Goal: Check status: Check status

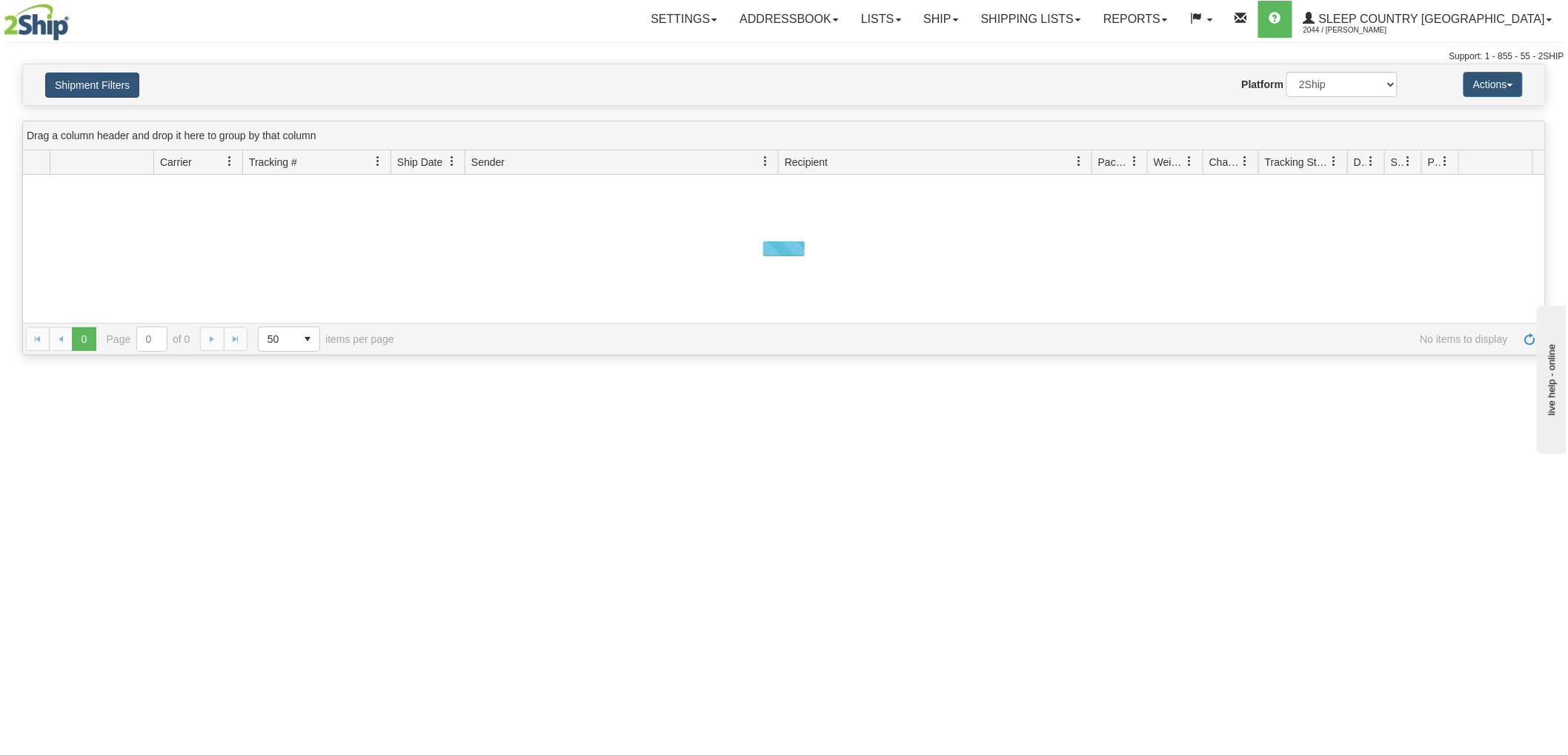
click at [113, 77] on button "Shipment Filters" at bounding box center [93, 84] width 95 height 25
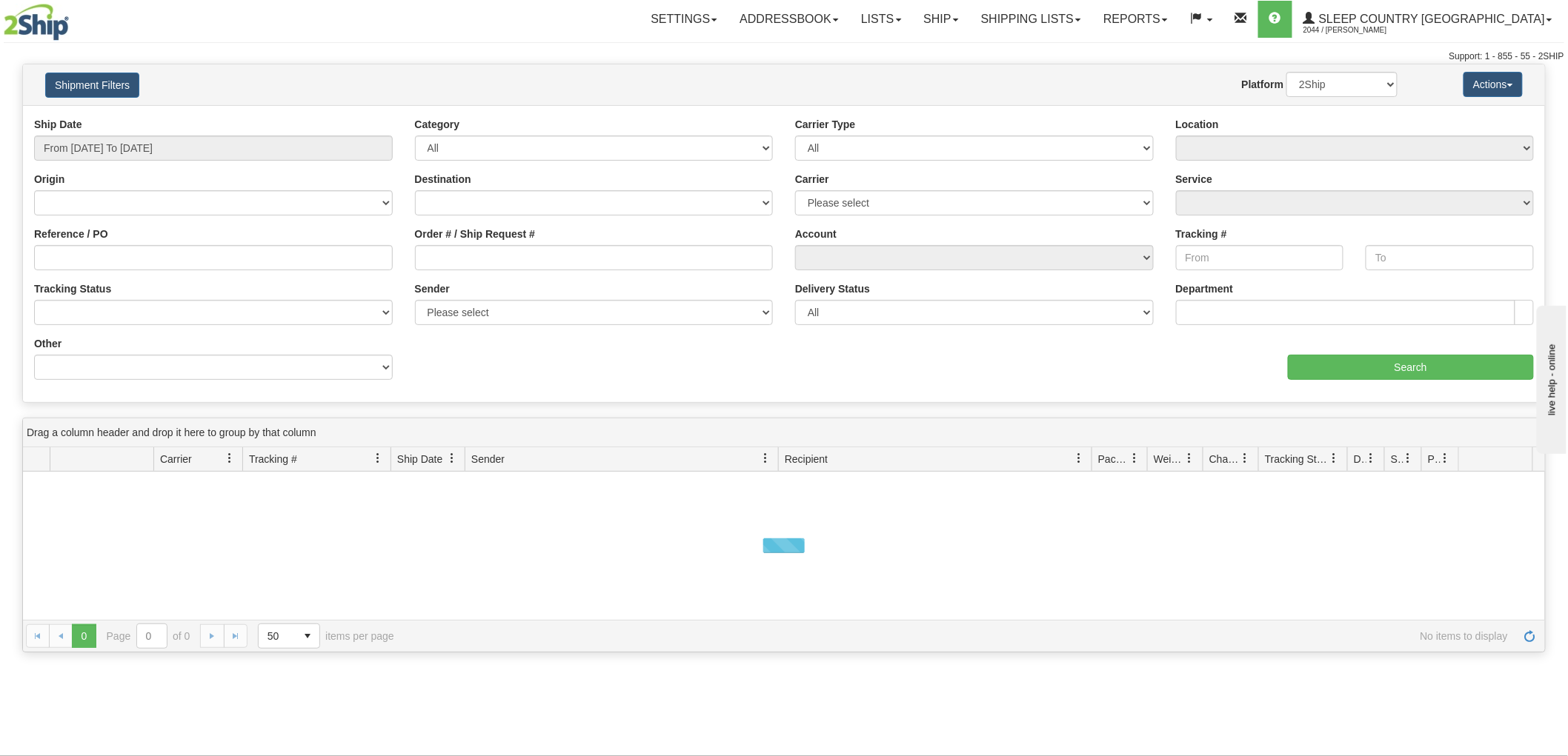
click at [144, 135] on div "Ship Date From [DATE] To [DATE]" at bounding box center [213, 138] width 359 height 44
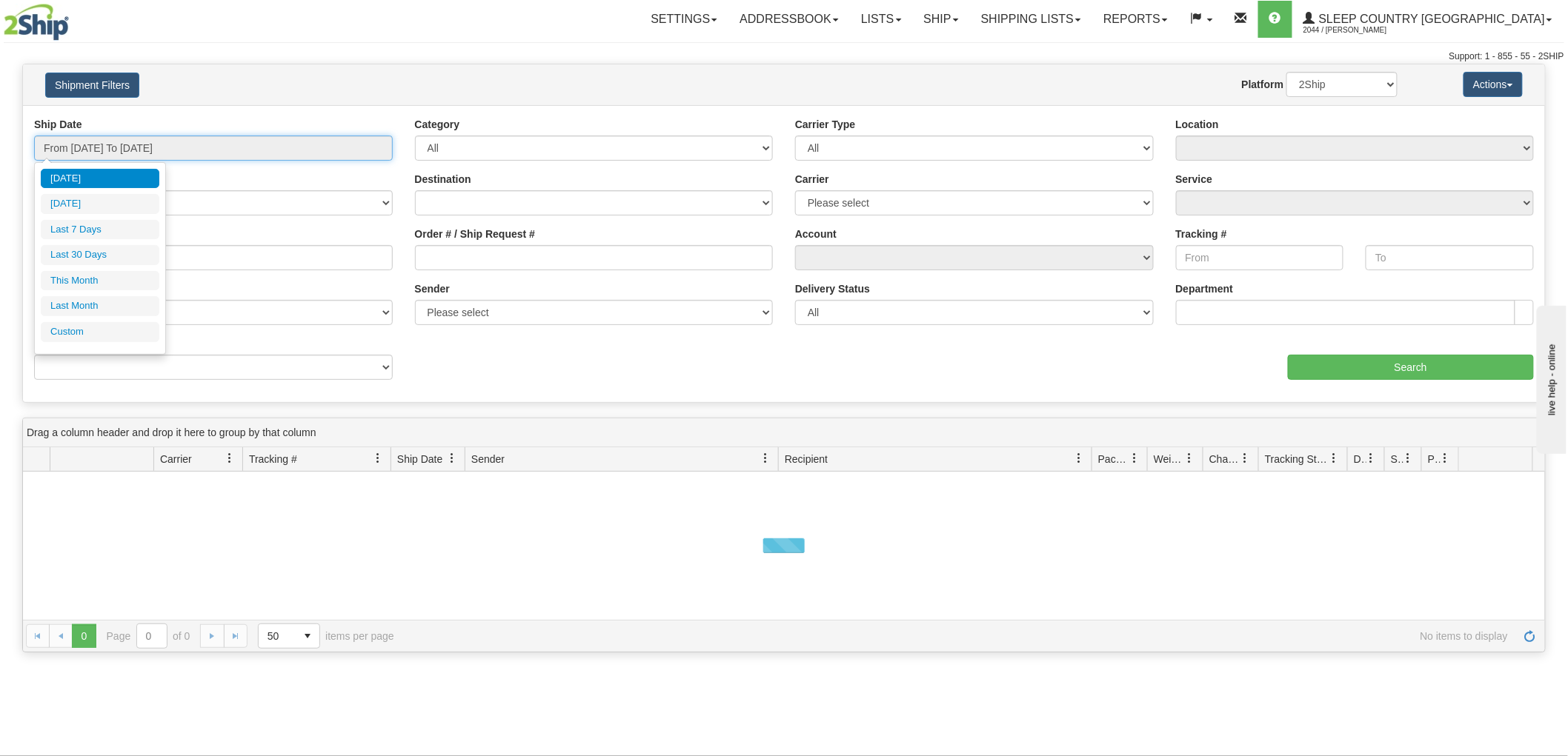
click at [146, 139] on input "From [DATE] To [DATE]" at bounding box center [213, 147] width 359 height 25
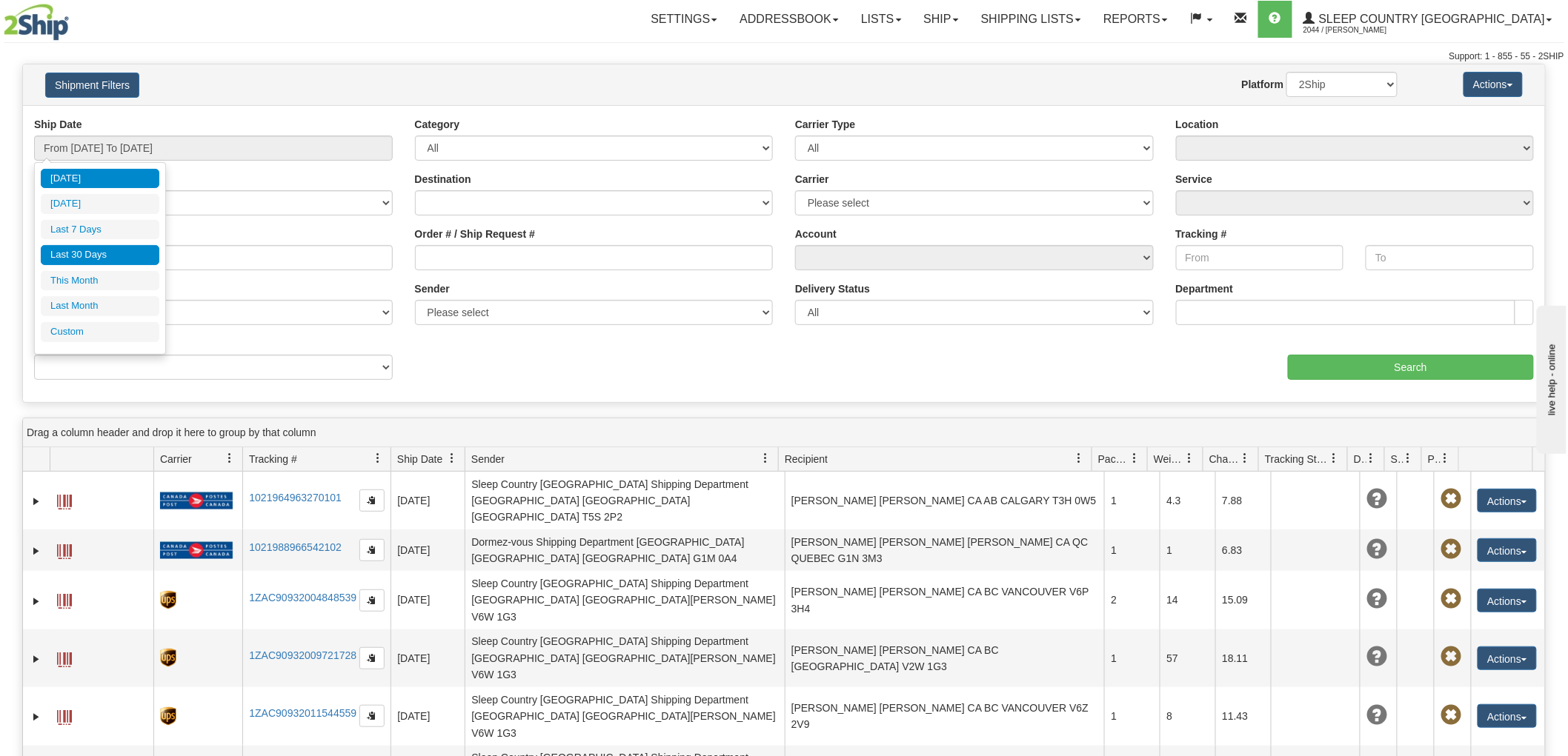
click at [117, 249] on li "Last 30 Days" at bounding box center [100, 256] width 119 height 20
type input "From [DATE] To [DATE]"
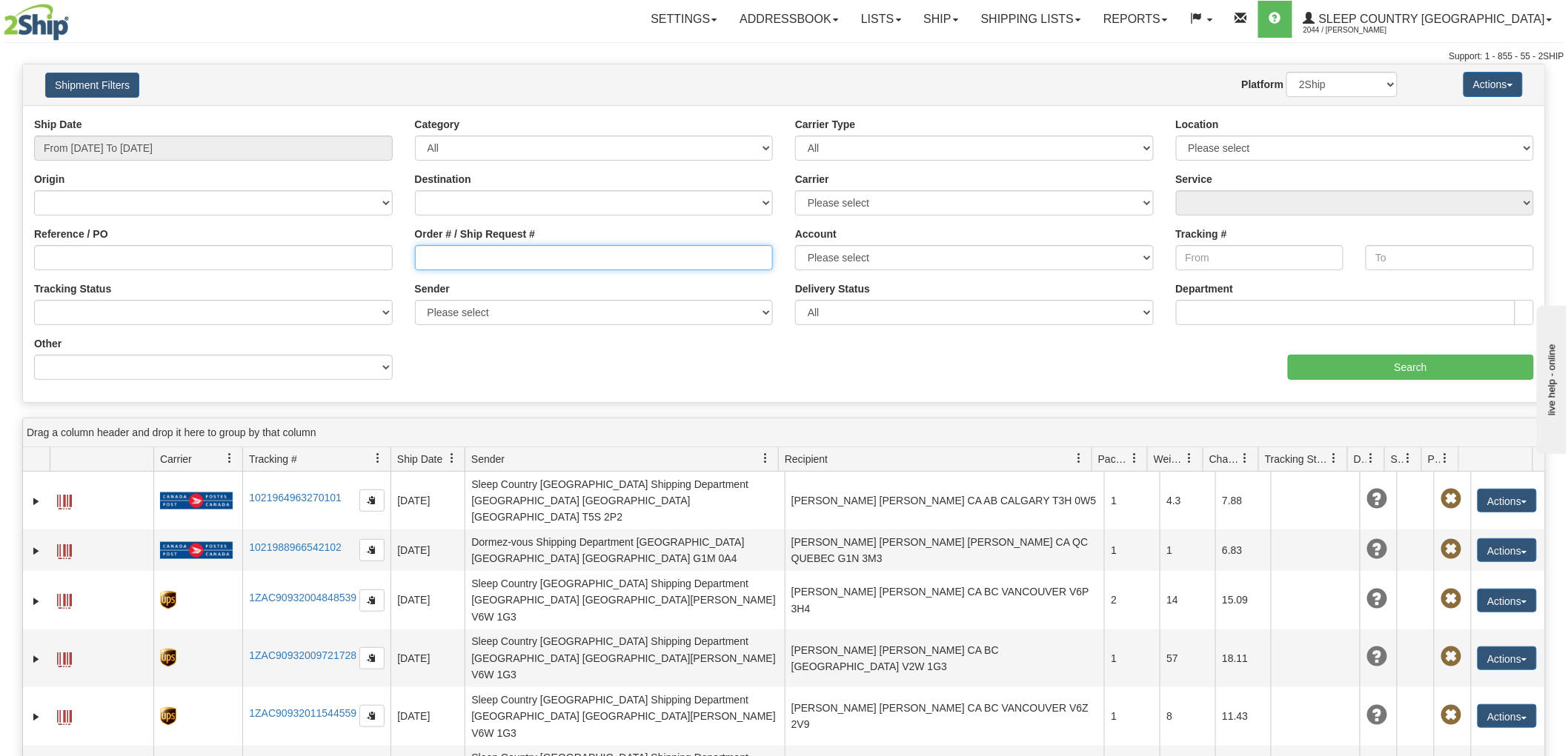
click at [461, 258] on input "Order # / Ship Request #" at bounding box center [594, 258] width 359 height 25
paste input "9002H828034"
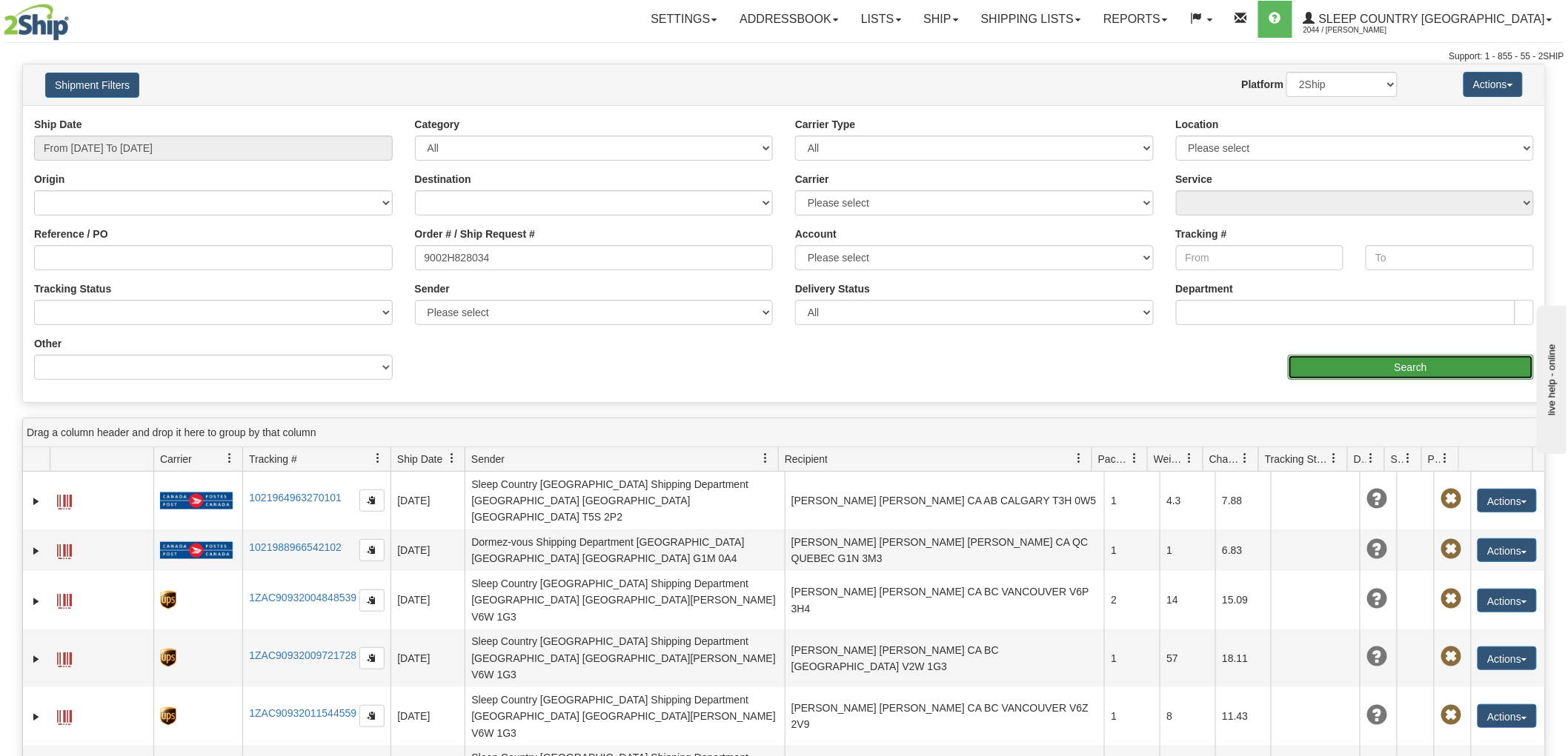
click at [1330, 368] on input "Search" at bounding box center [1410, 367] width 246 height 25
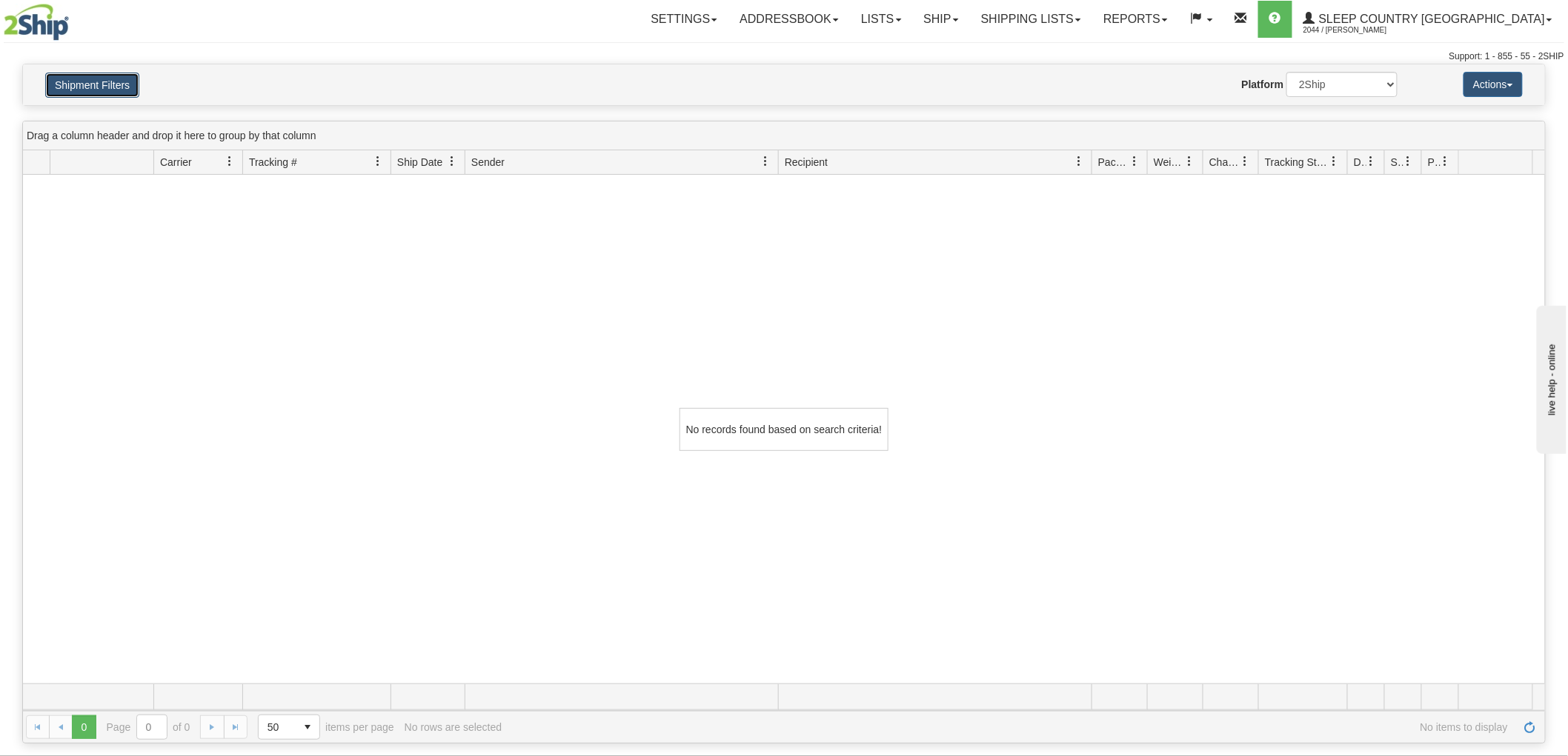
click at [124, 91] on button "Shipment Filters" at bounding box center [93, 84] width 95 height 25
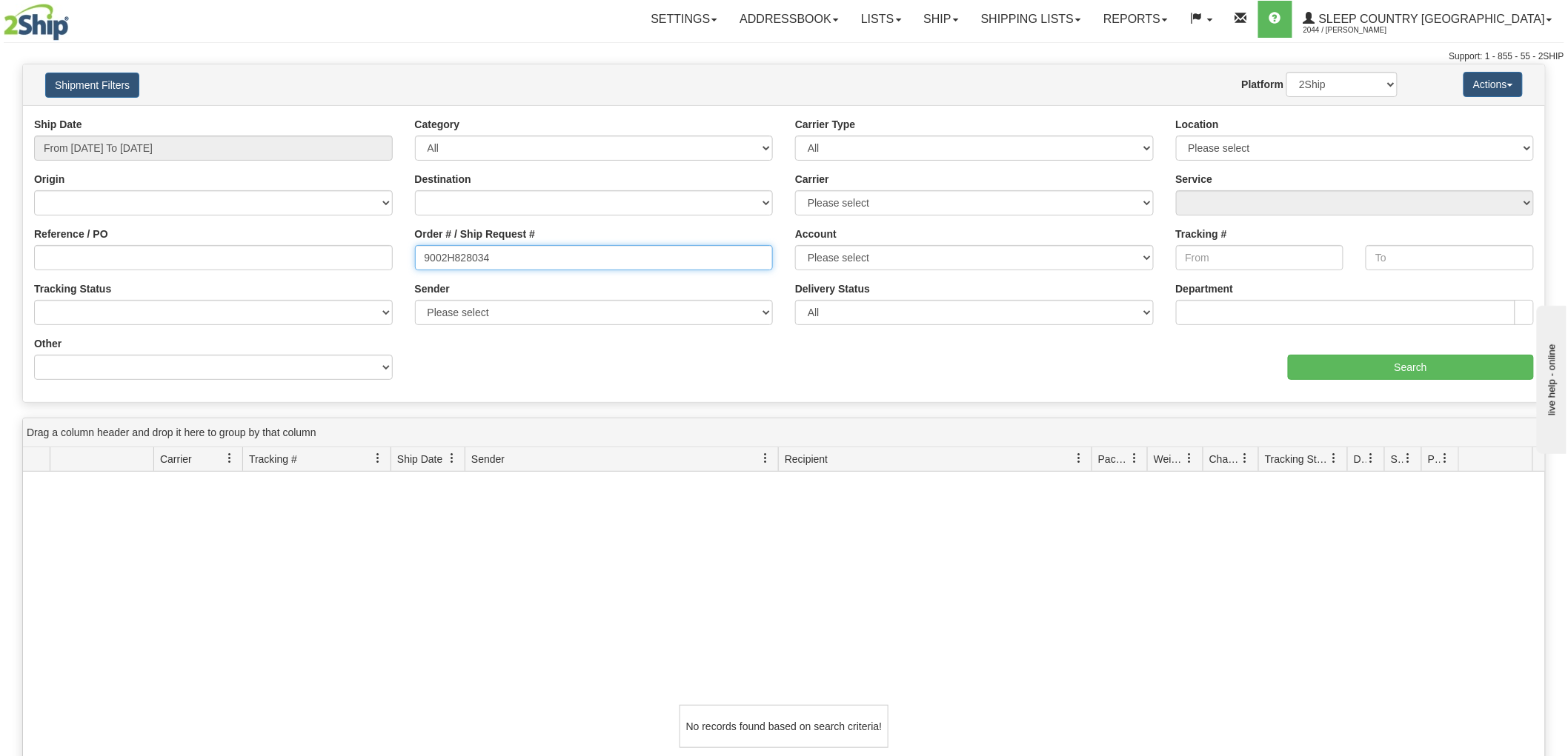
click at [524, 260] on input "9002H828034" at bounding box center [594, 258] width 359 height 25
type input "9002H828034"
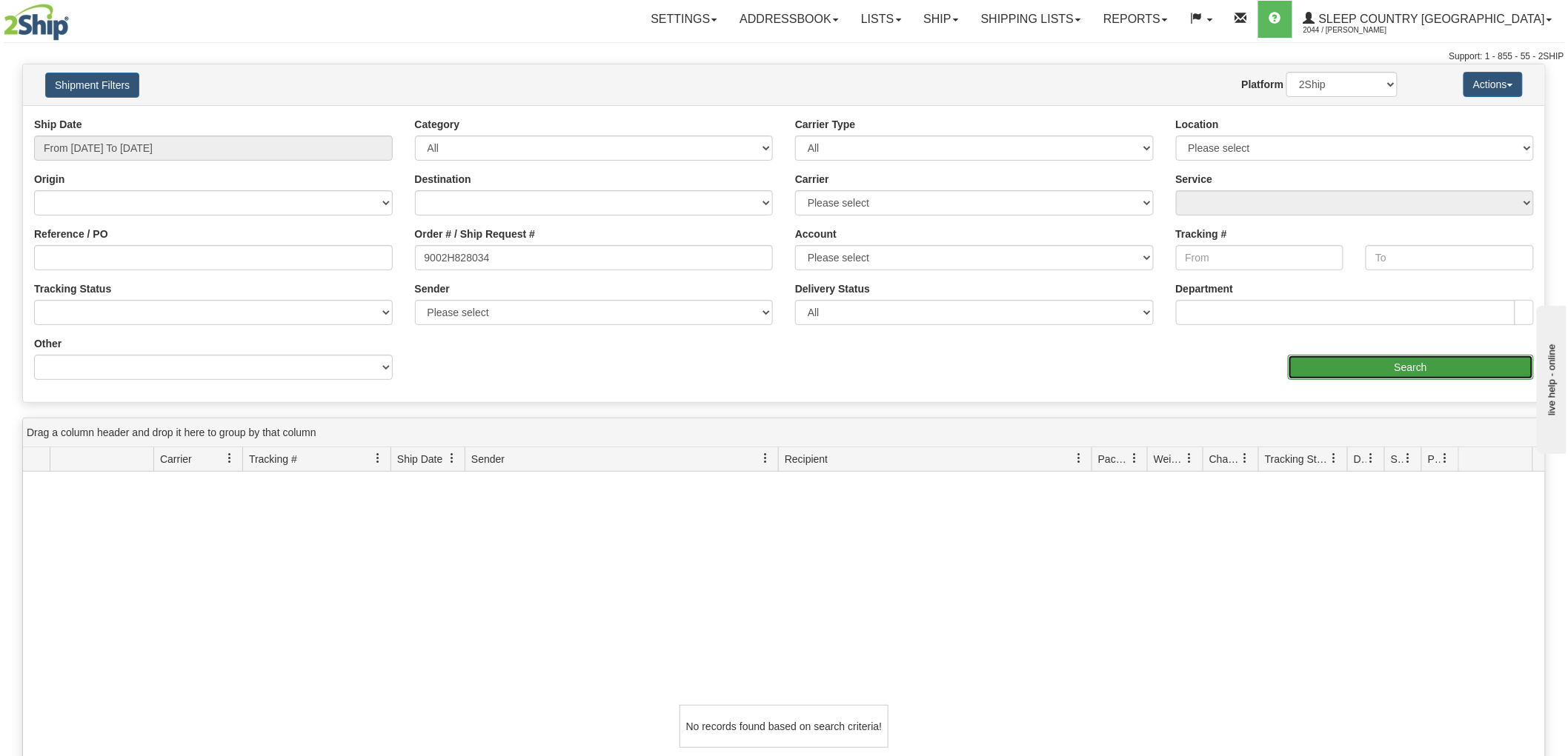
click at [1388, 372] on input "Search" at bounding box center [1410, 367] width 246 height 25
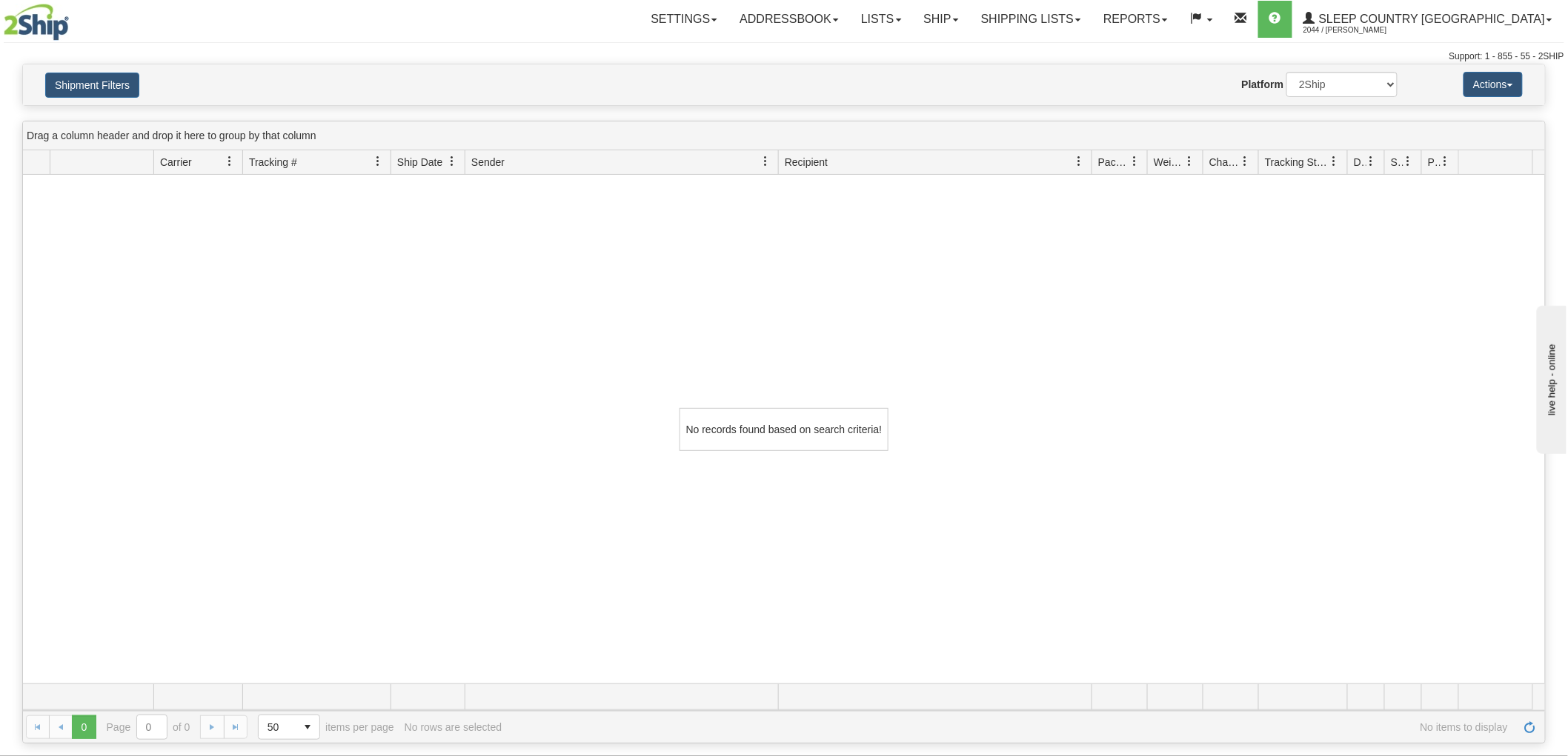
click at [269, 345] on div "No records found based on search criteria!" at bounding box center [784, 429] width 1522 height 509
click at [95, 84] on button "Shipment Filters" at bounding box center [93, 84] width 95 height 25
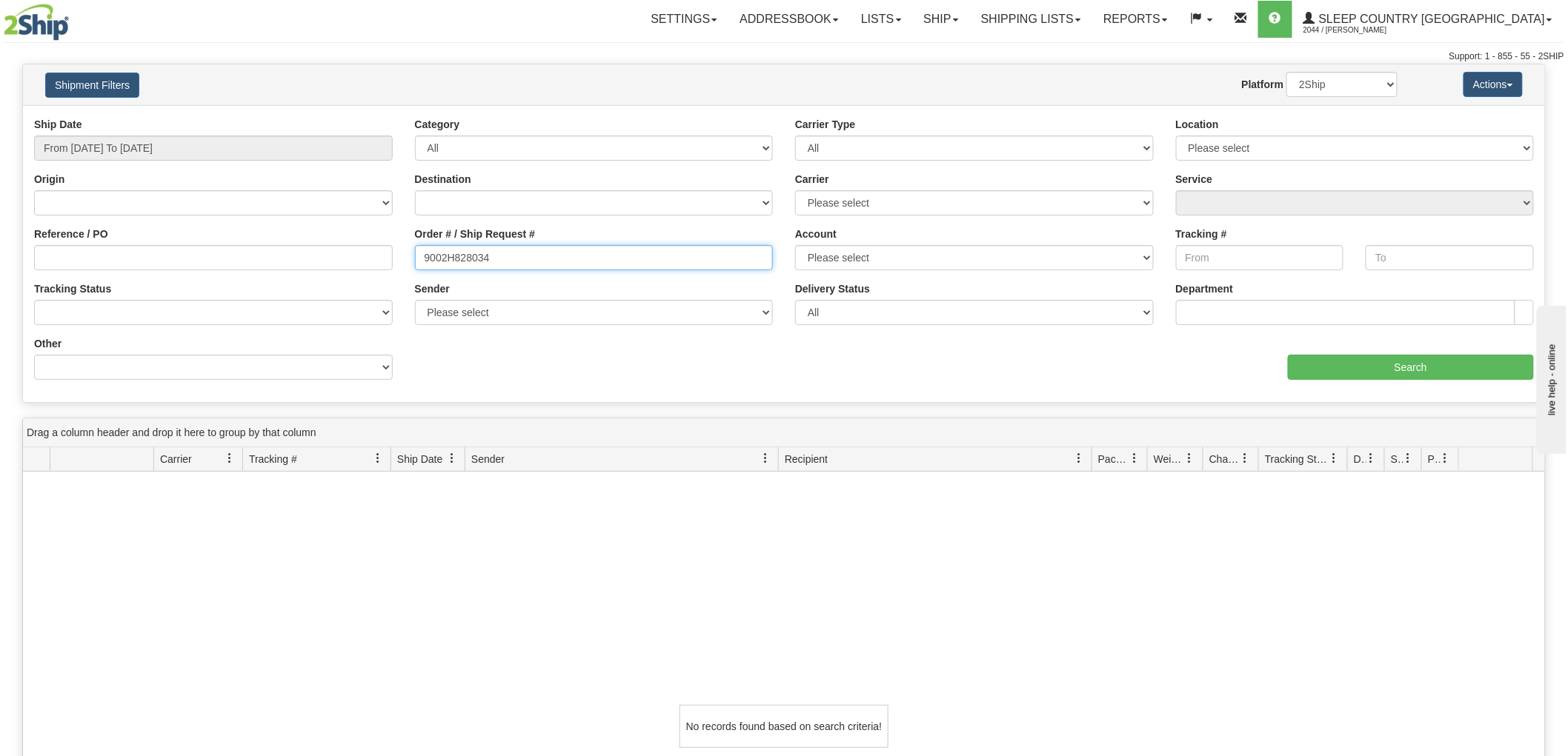
click at [639, 262] on input "9002H828034" at bounding box center [594, 258] width 359 height 25
click at [161, 154] on input "From [DATE] To [DATE]" at bounding box center [213, 147] width 359 height 25
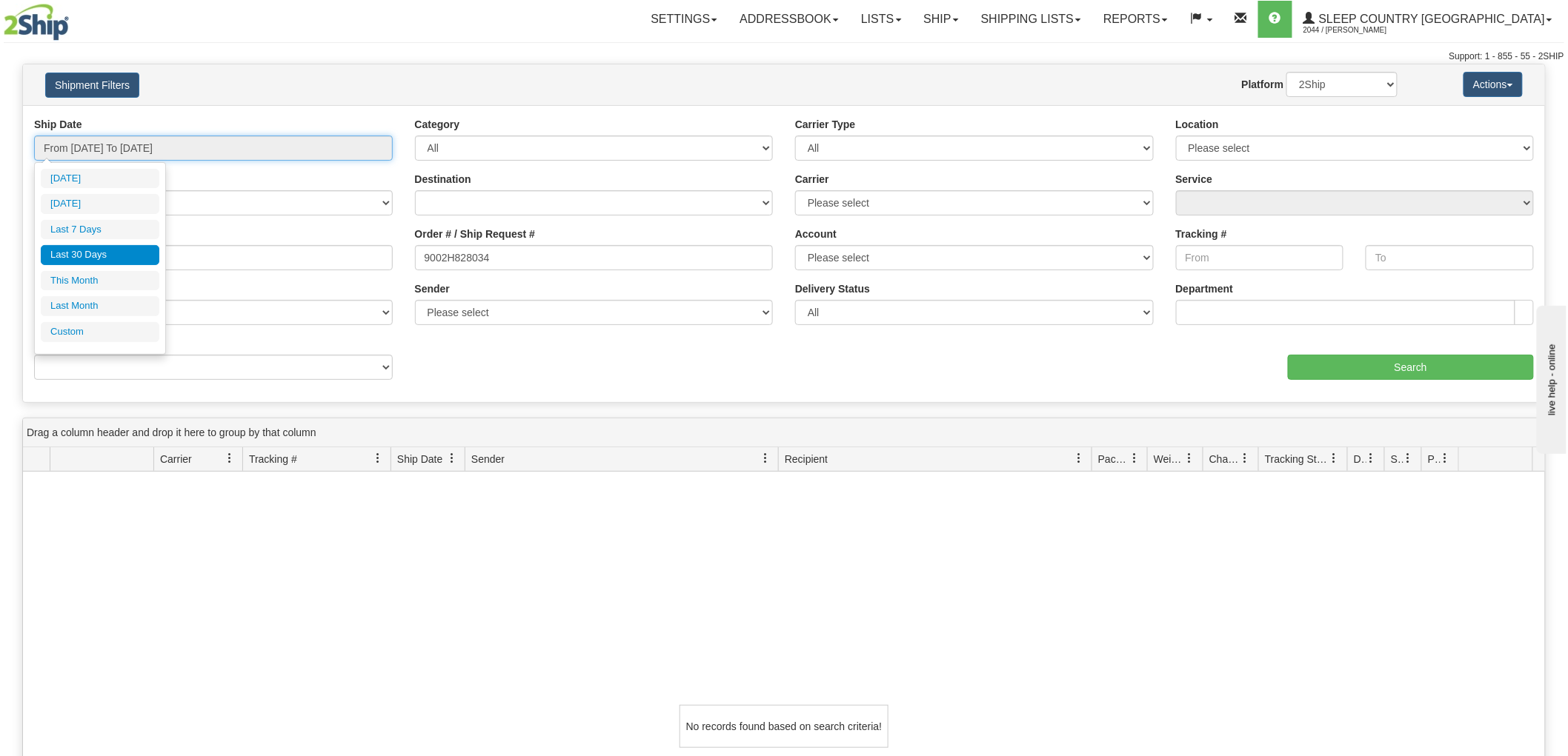
type input "[DATE]"
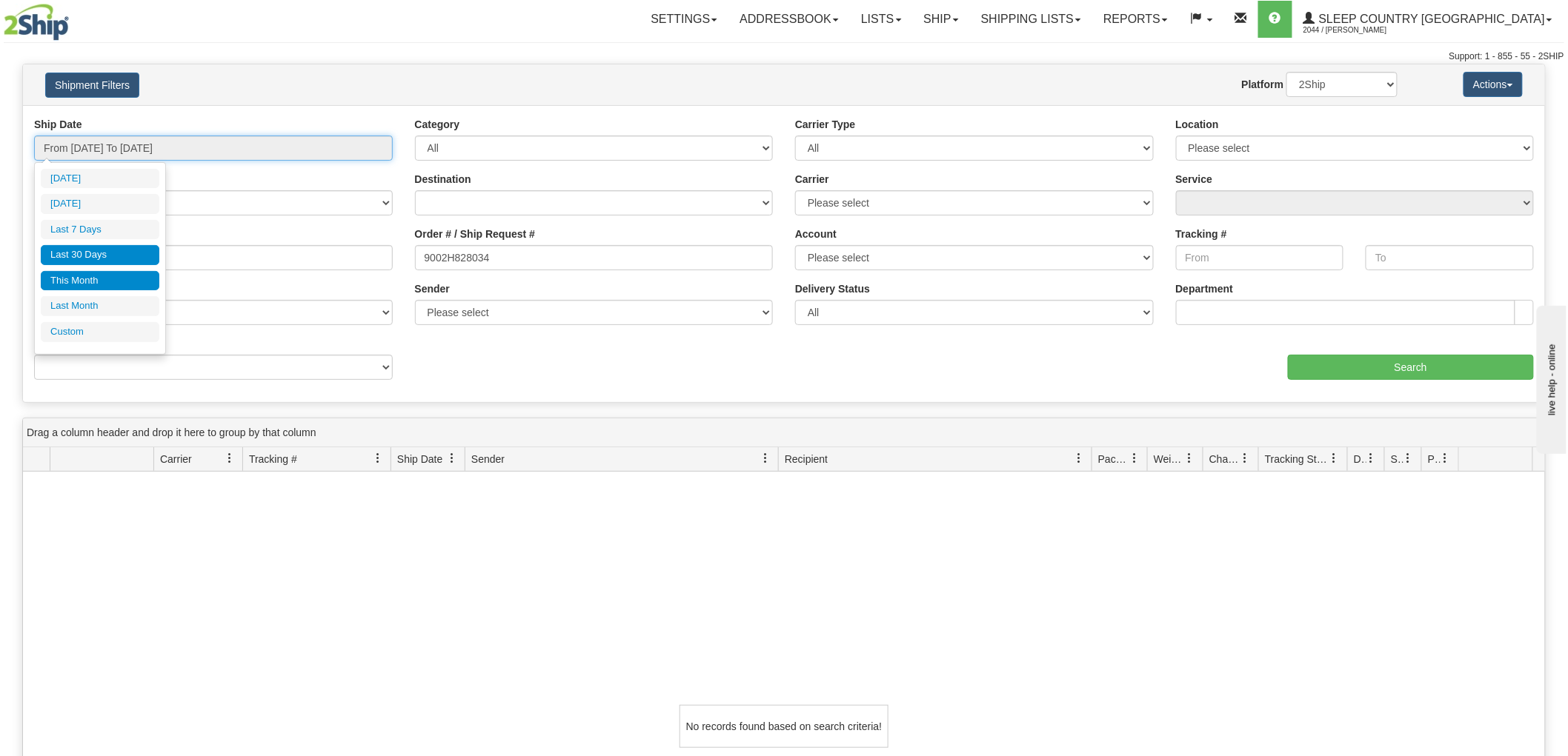
type input "[DATE]"
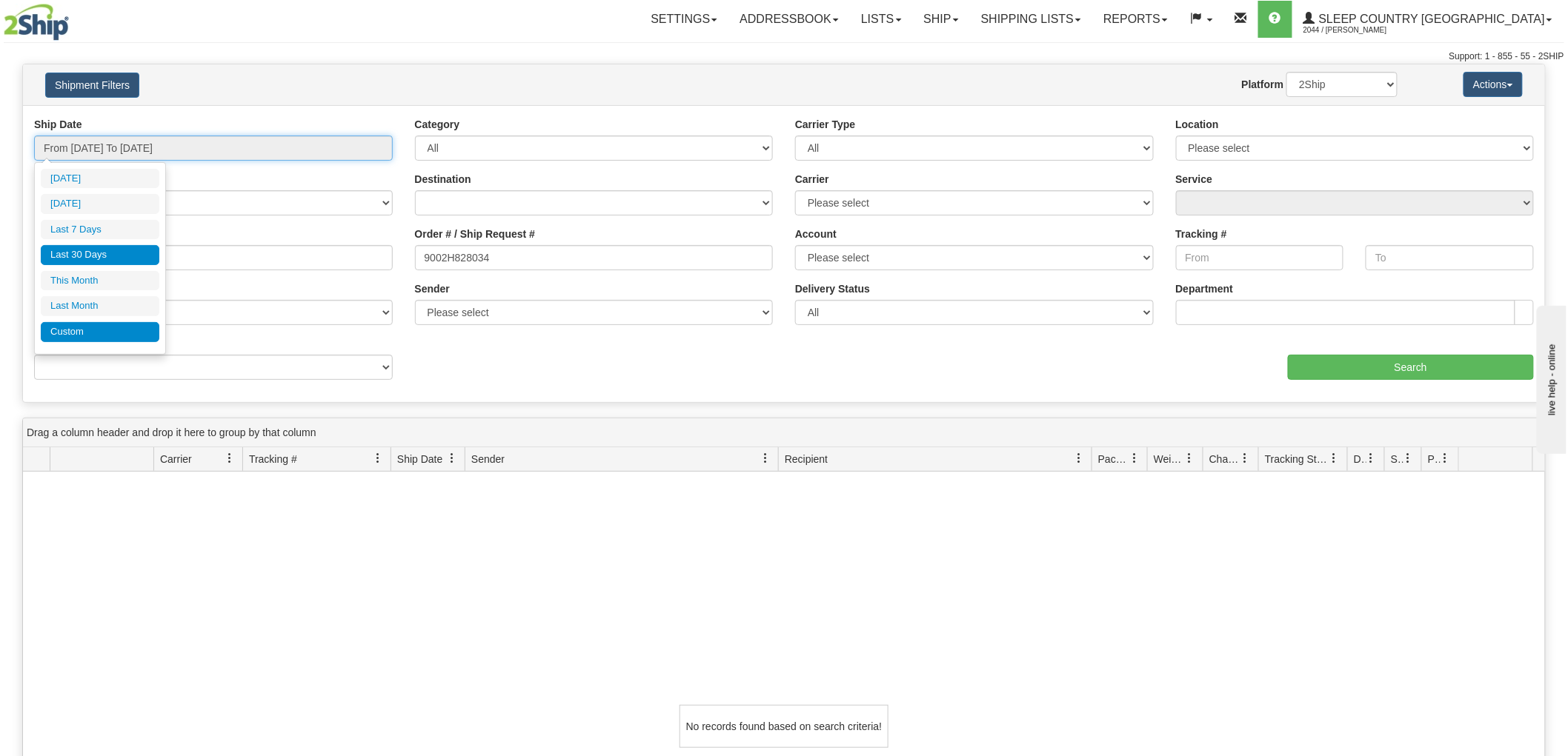
type input "[DATE]"
click at [98, 342] on li "Custom" at bounding box center [100, 333] width 119 height 20
type input "[DATE]"
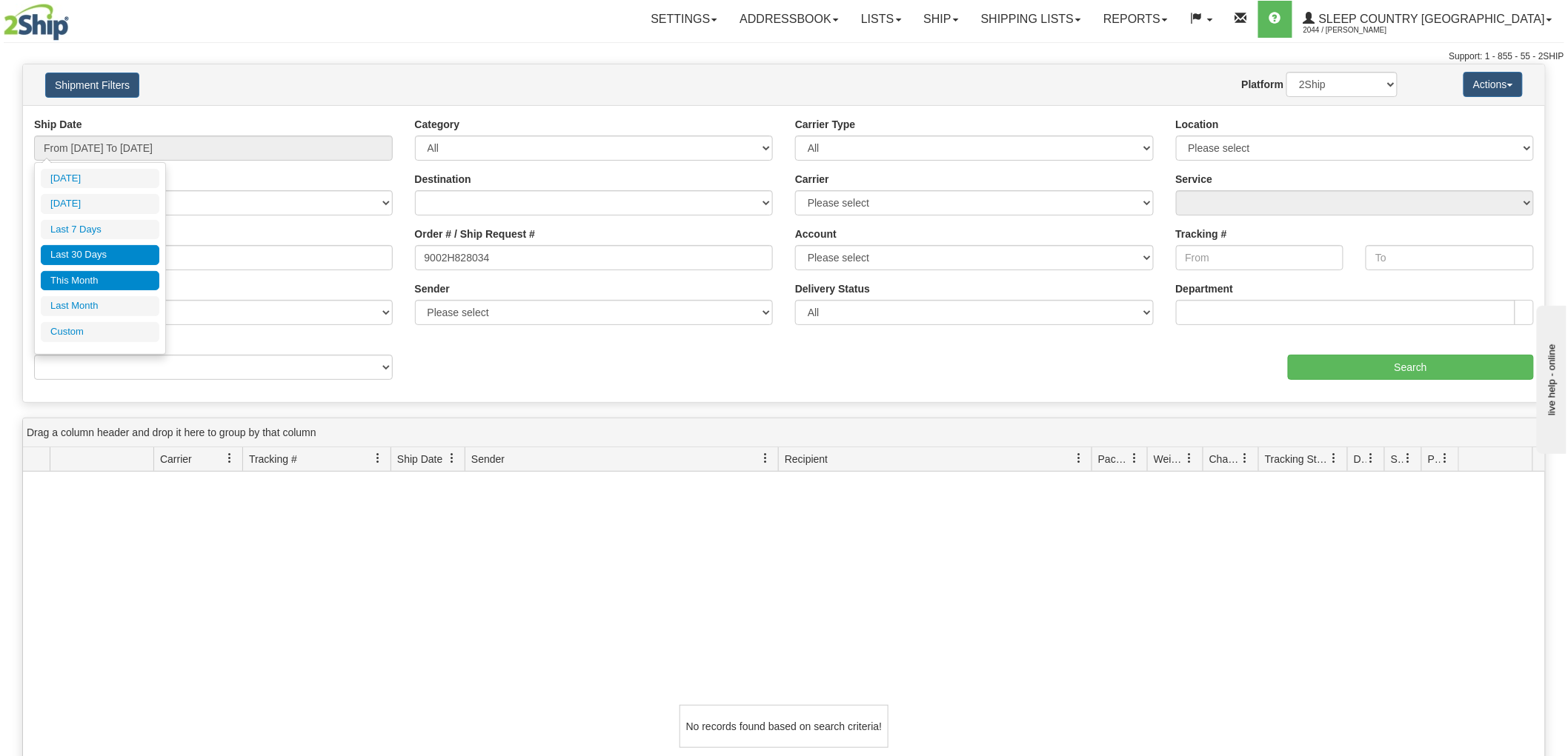
type input "[DATE]"
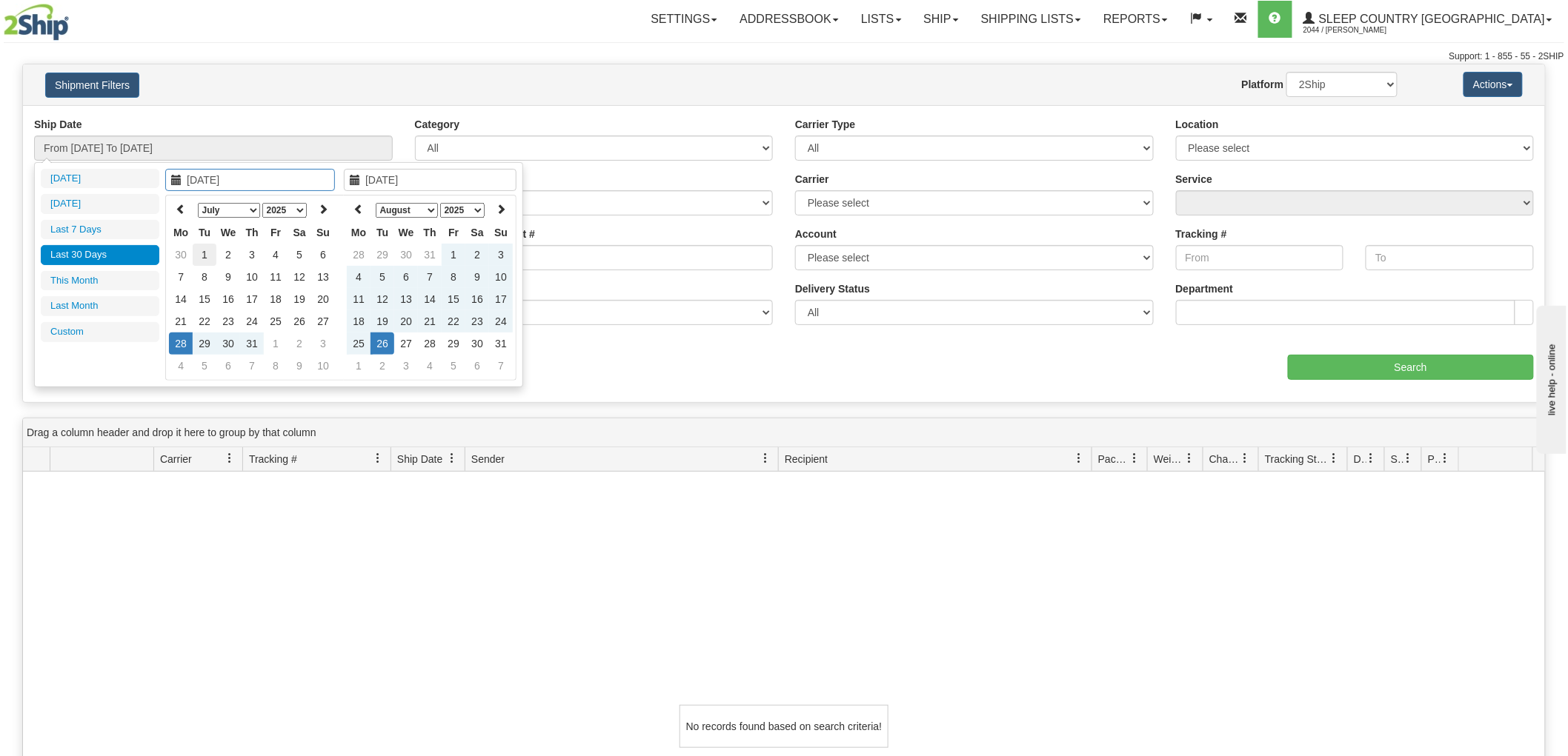
type input "[DATE]"
click at [180, 204] on icon at bounding box center [181, 208] width 10 height 10
type input "[DATE]"
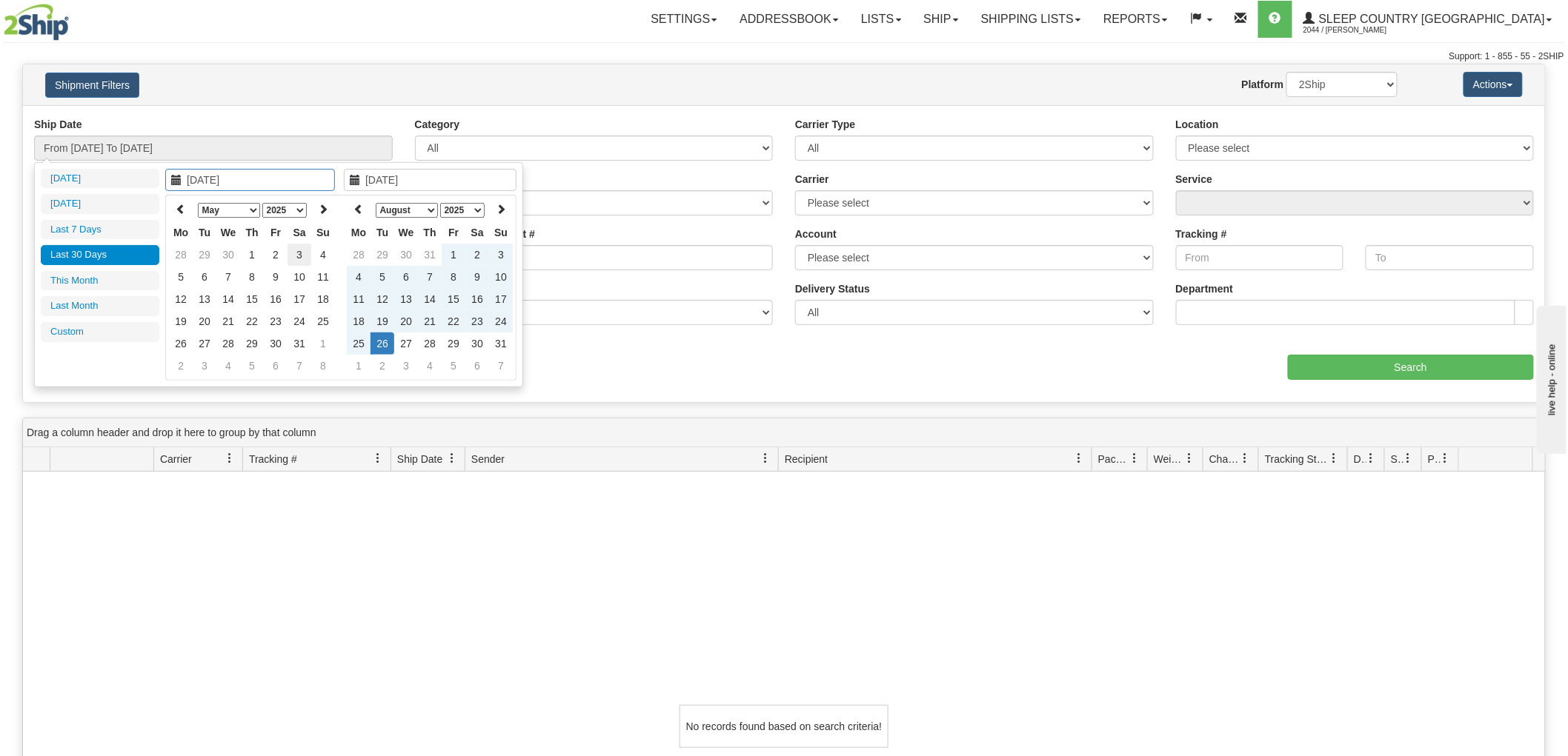
click at [297, 249] on td "3" at bounding box center [299, 255] width 24 height 22
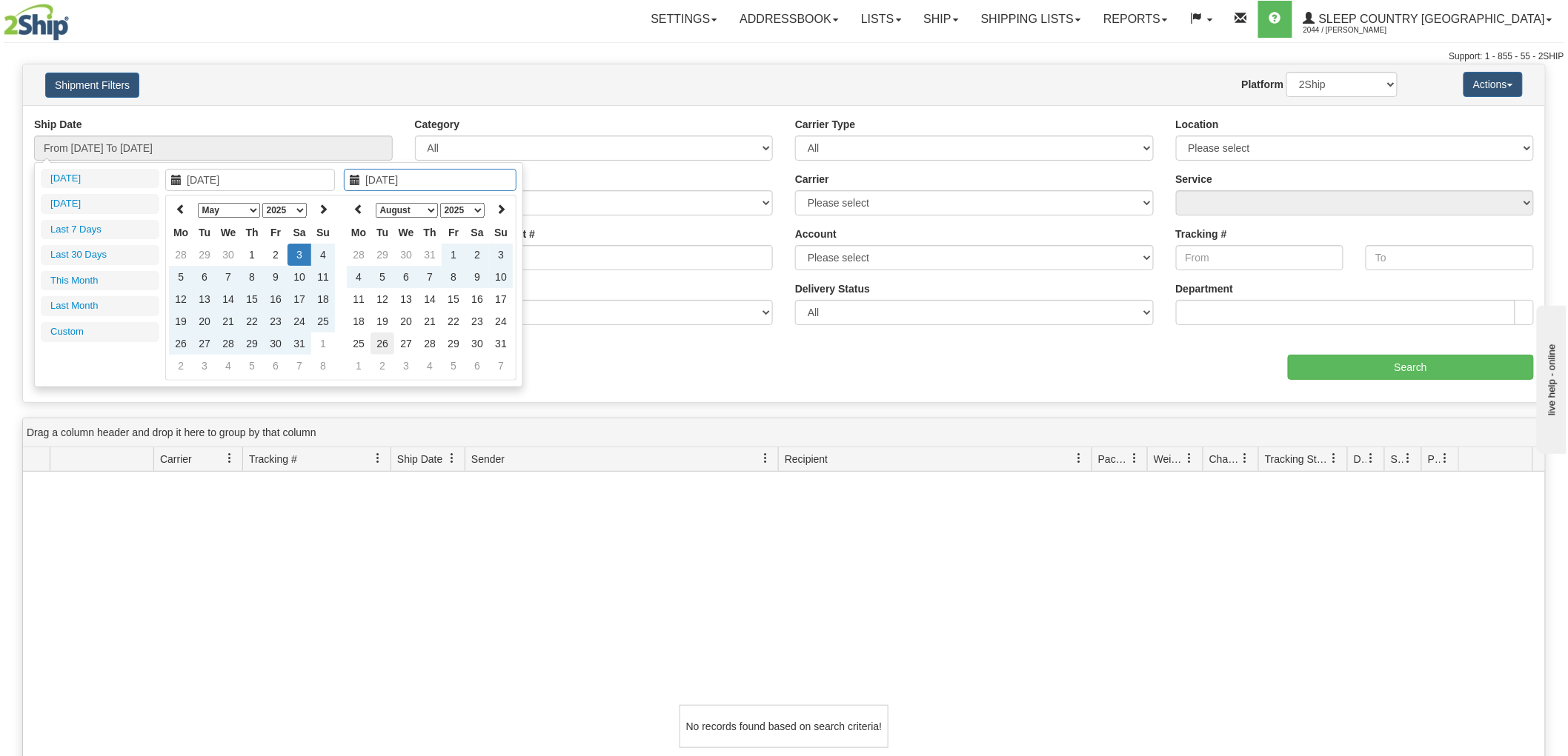
type input "[DATE]"
click at [387, 345] on td "26" at bounding box center [383, 344] width 24 height 22
type input "From [DATE] To [DATE]"
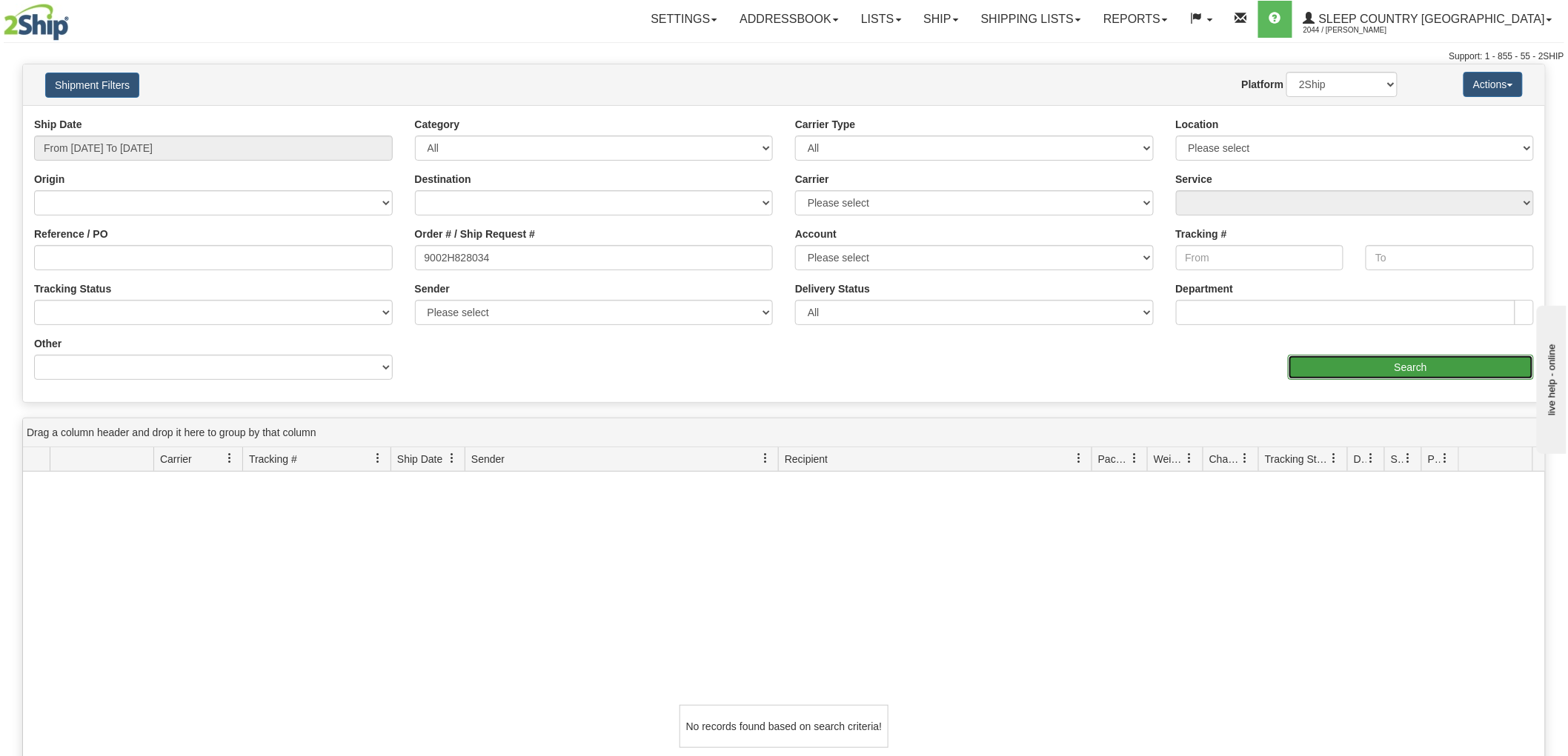
click at [1342, 369] on input "Search" at bounding box center [1410, 367] width 246 height 25
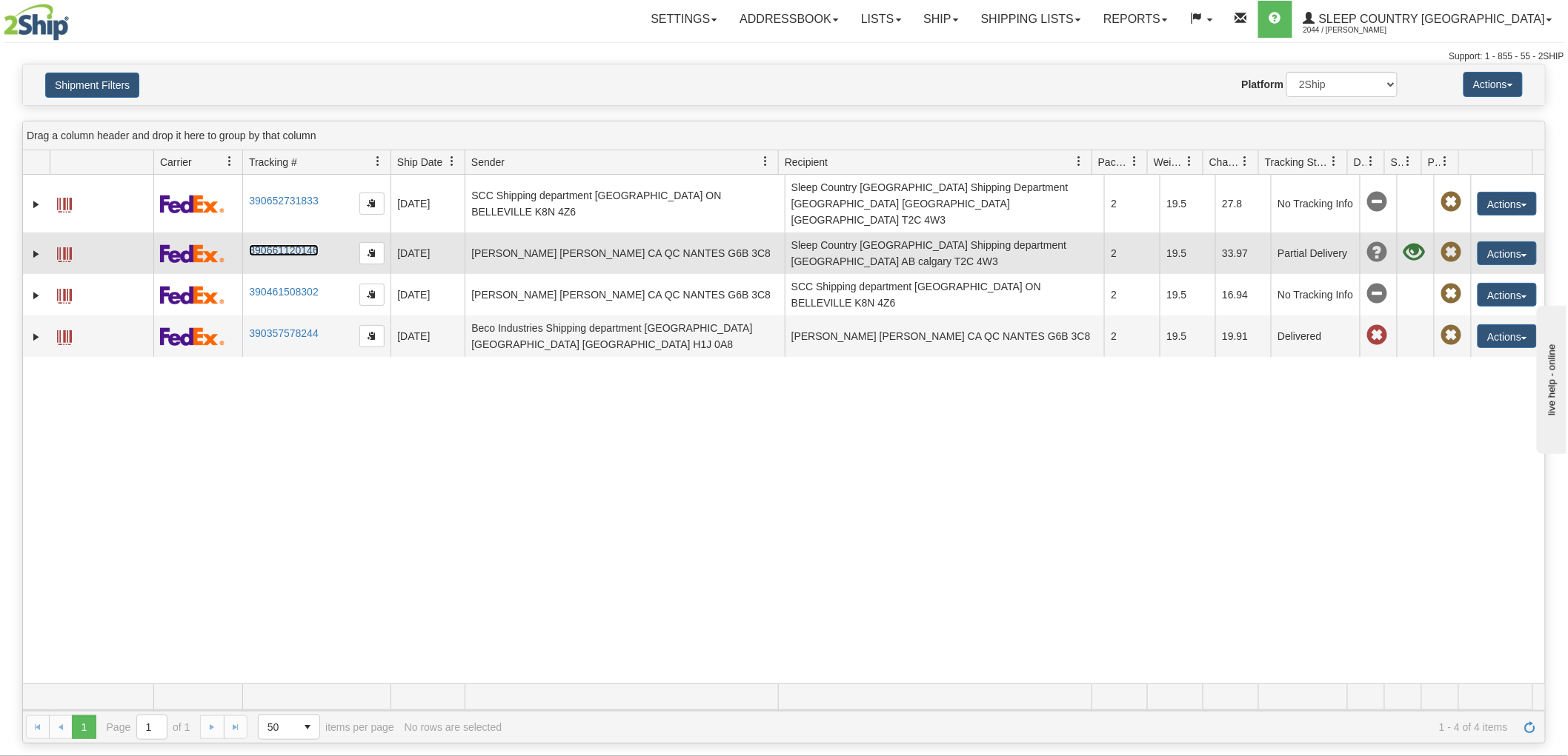
click at [285, 245] on link "390661120146" at bounding box center [284, 250] width 69 height 12
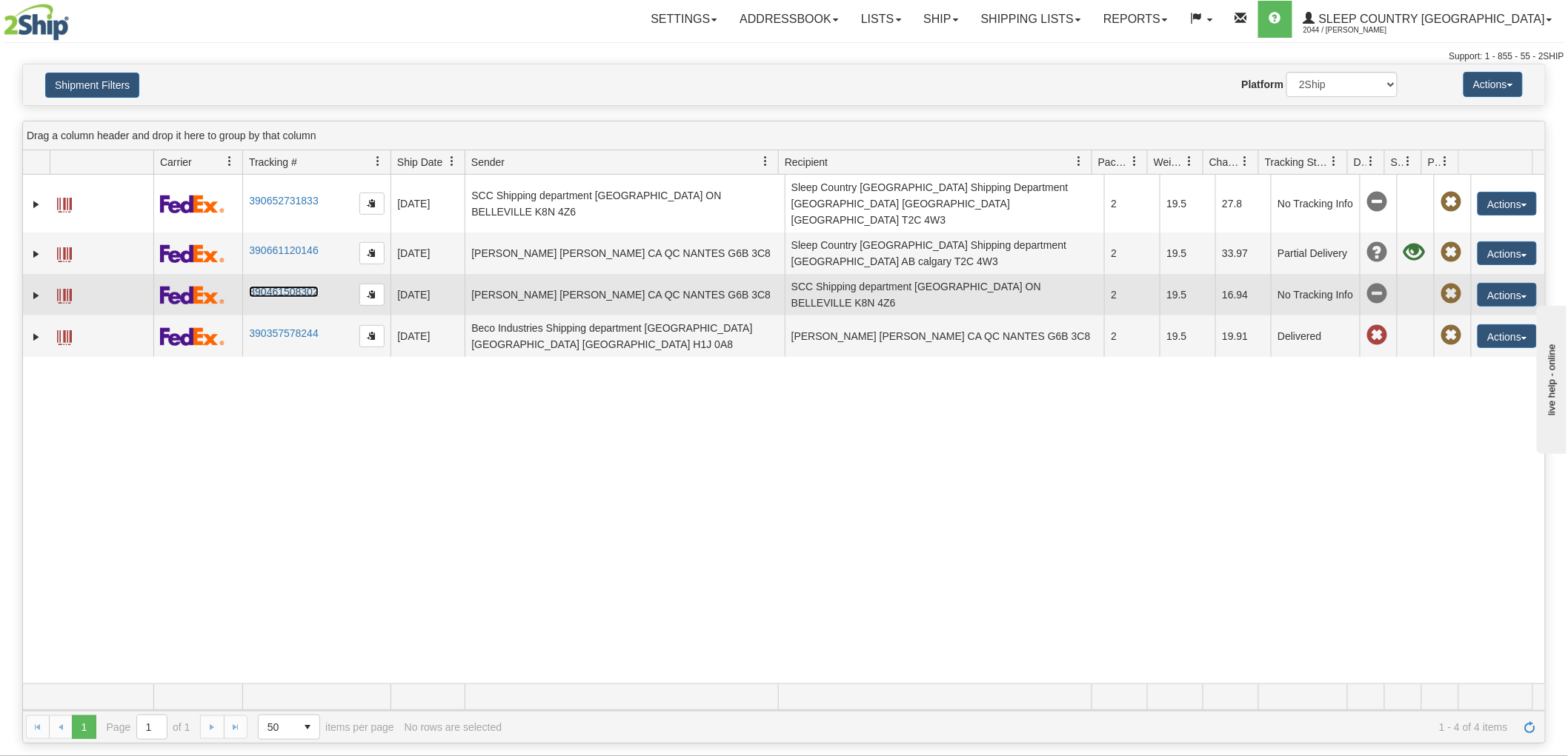
click at [285, 286] on link "390461508302" at bounding box center [284, 292] width 69 height 12
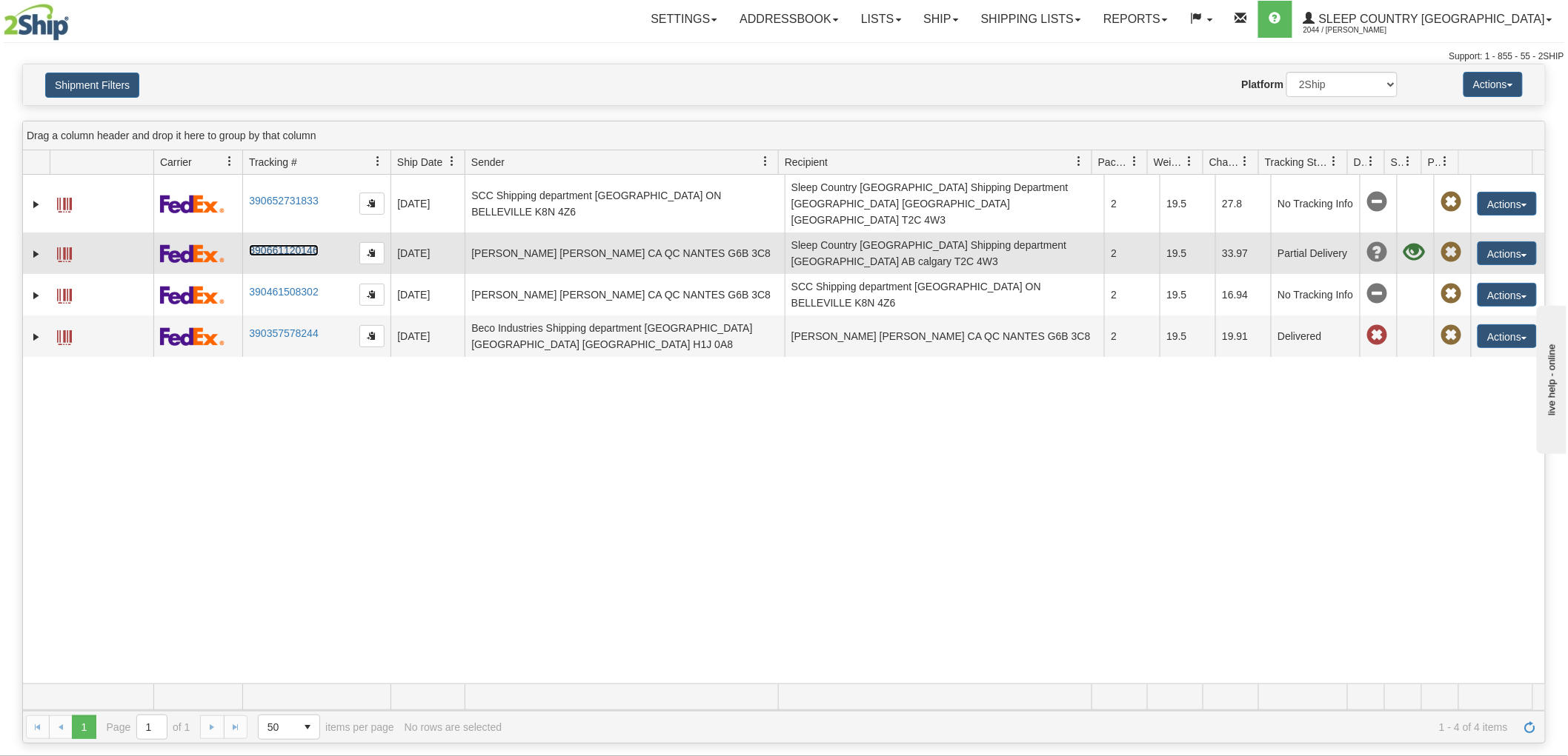
click at [285, 245] on link "390661120146" at bounding box center [284, 250] width 69 height 12
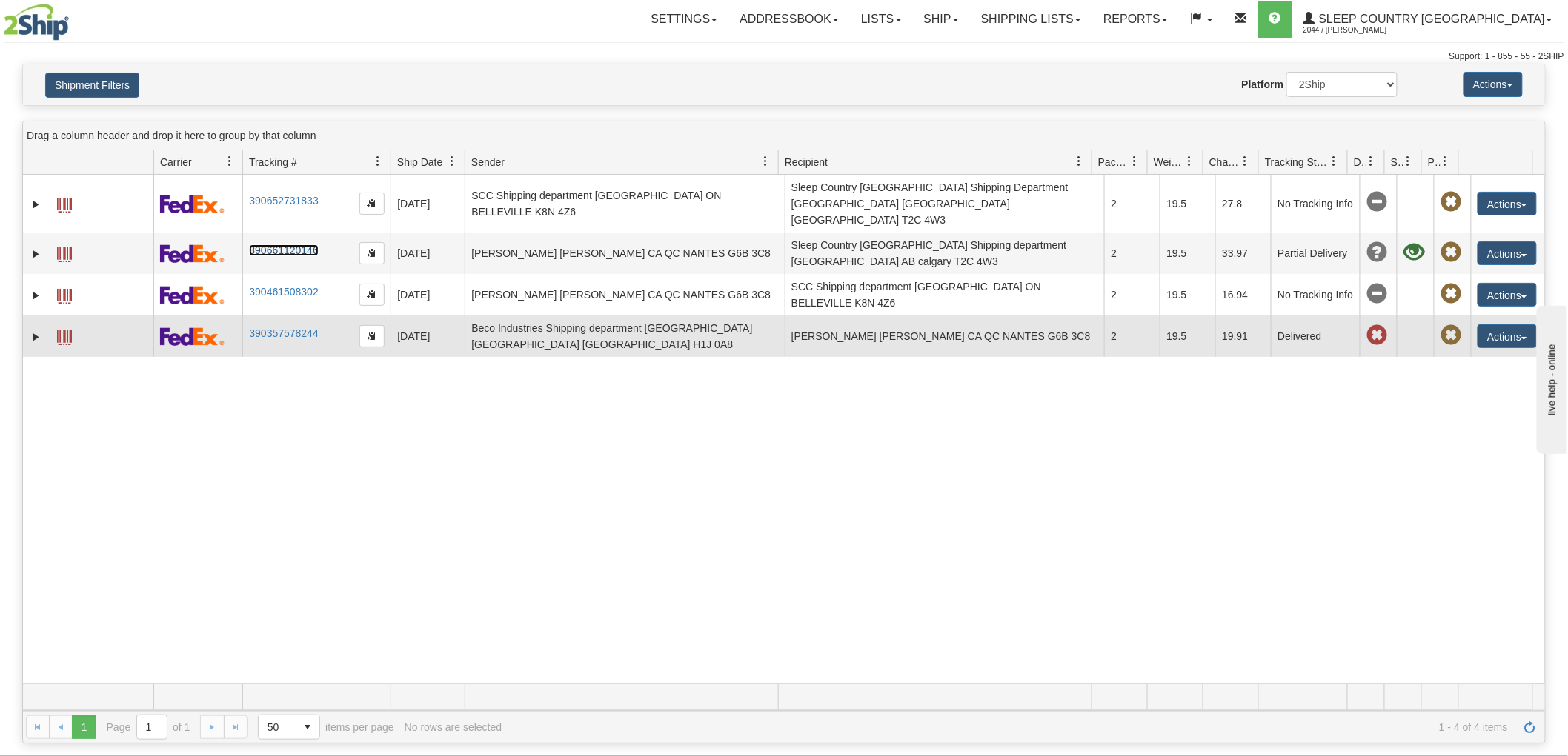
click at [277, 316] on td "390357578244" at bounding box center [316, 336] width 148 height 42
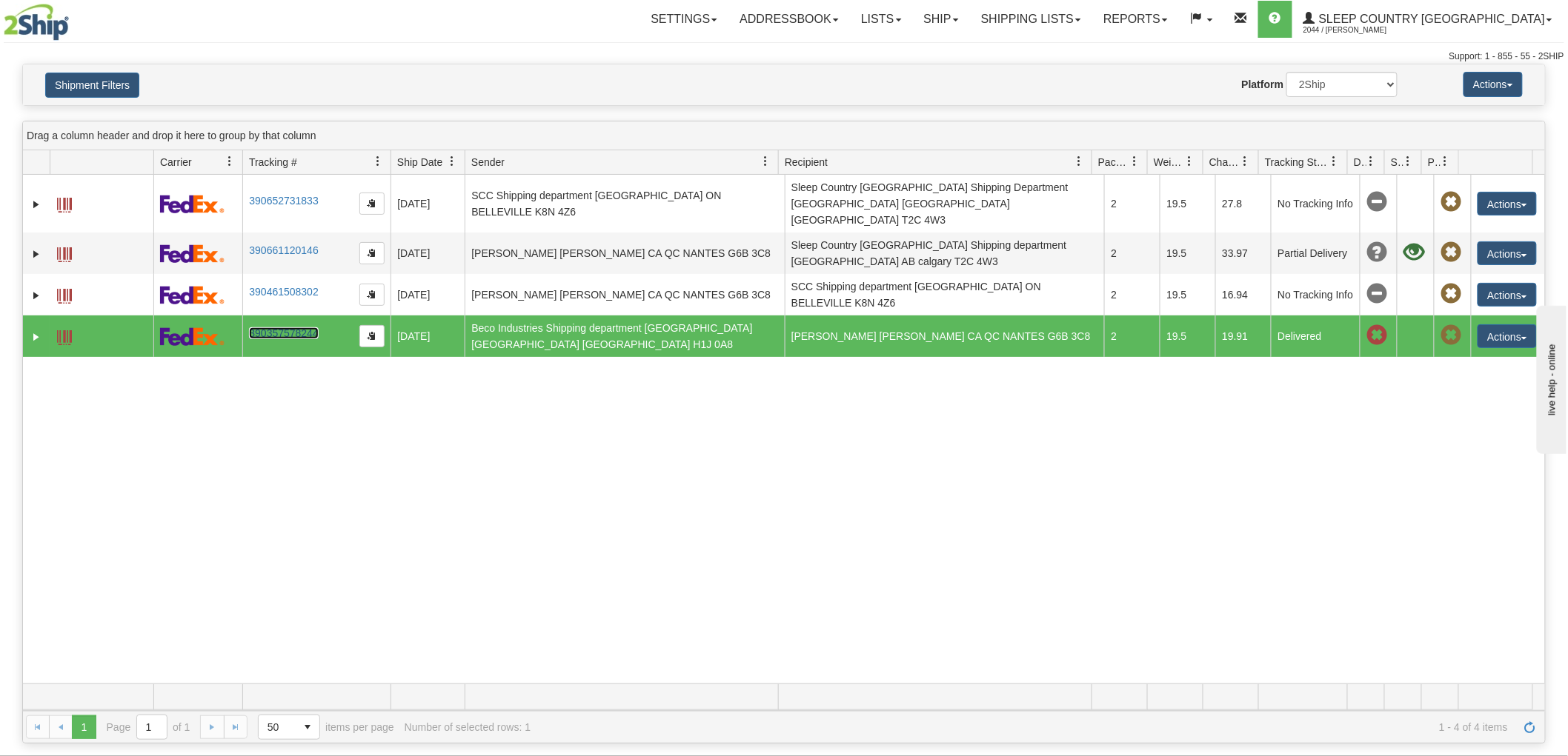
click at [272, 327] on link "390357578244" at bounding box center [284, 333] width 69 height 12
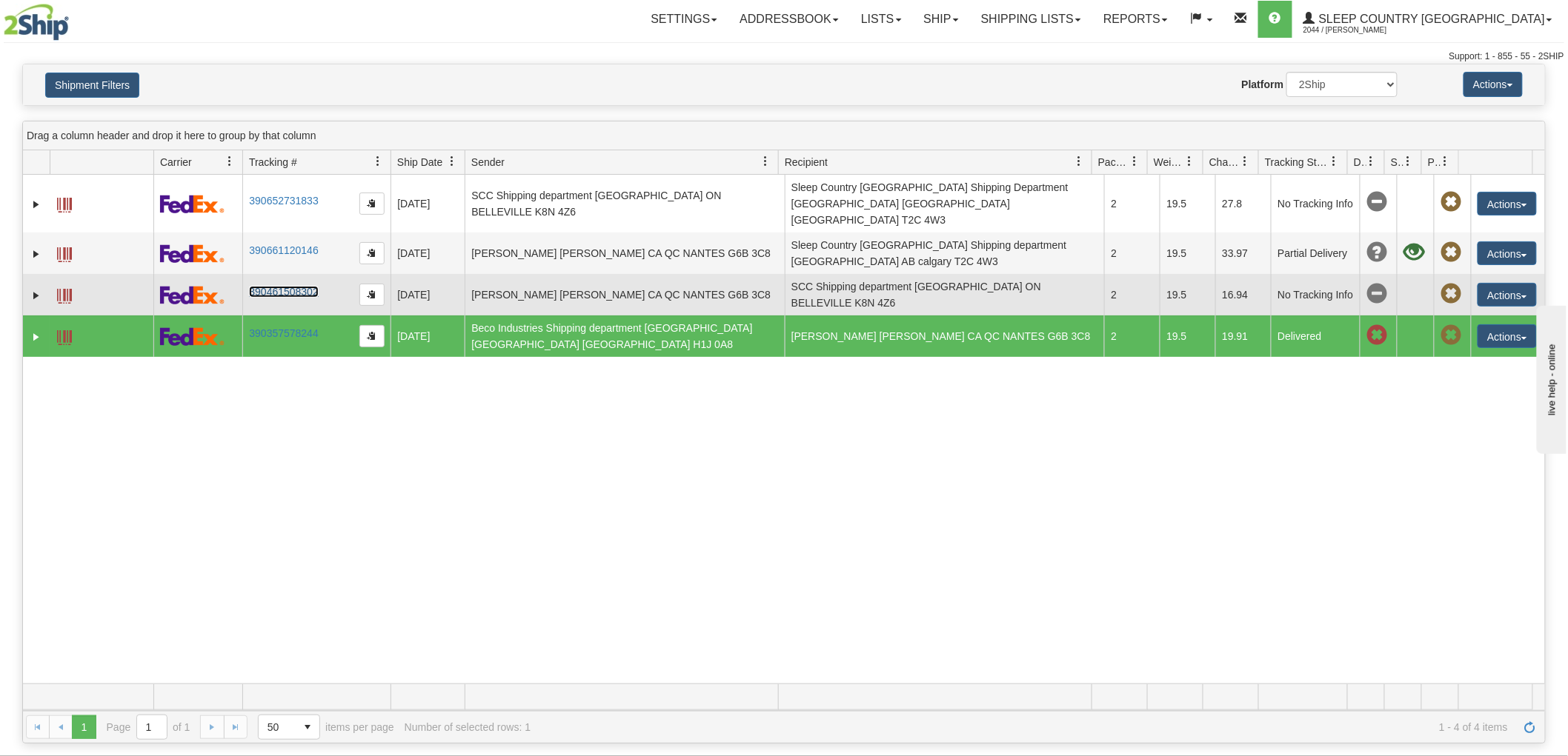
click at [294, 286] on link "390461508302" at bounding box center [284, 292] width 69 height 12
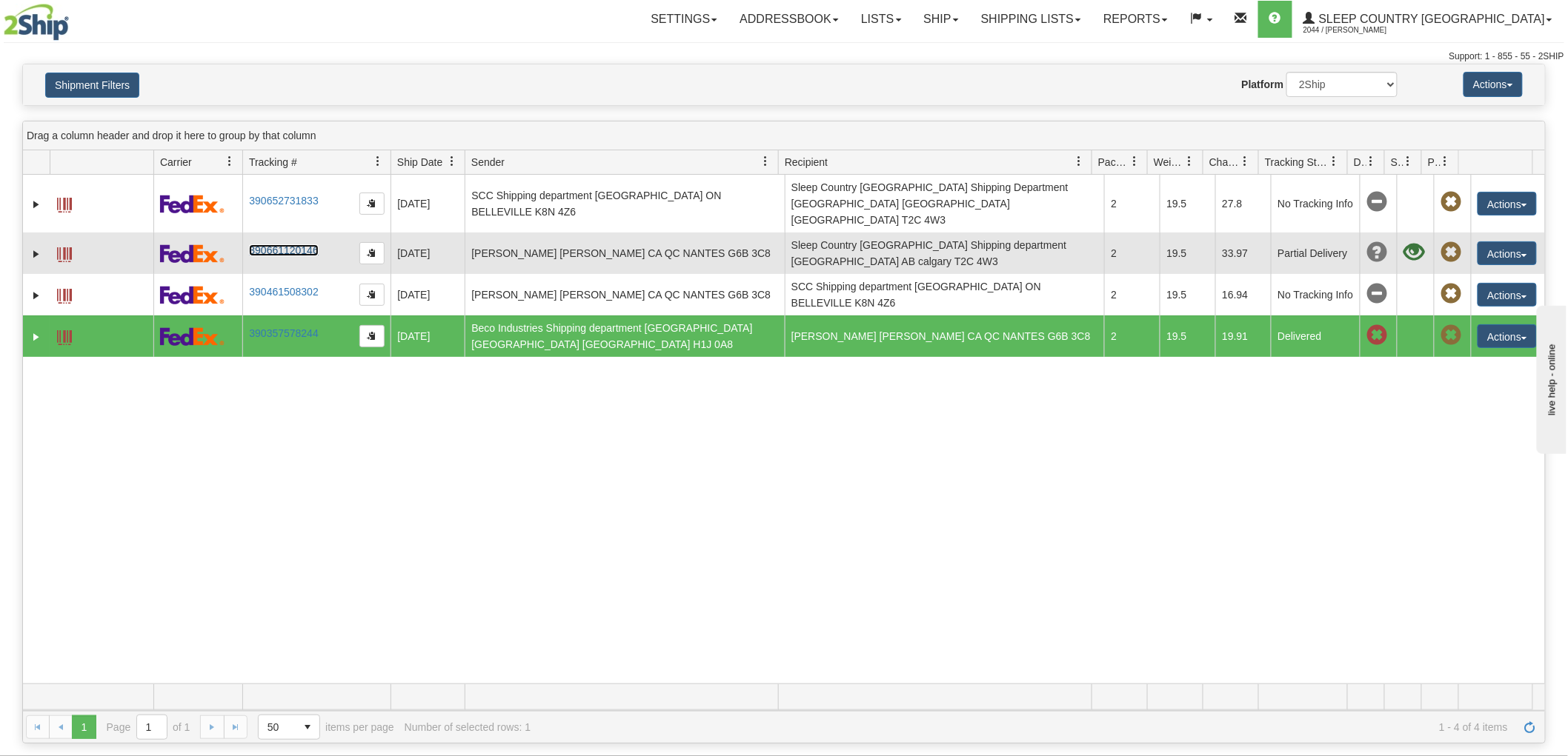
click at [267, 245] on link "390661120146" at bounding box center [284, 250] width 69 height 12
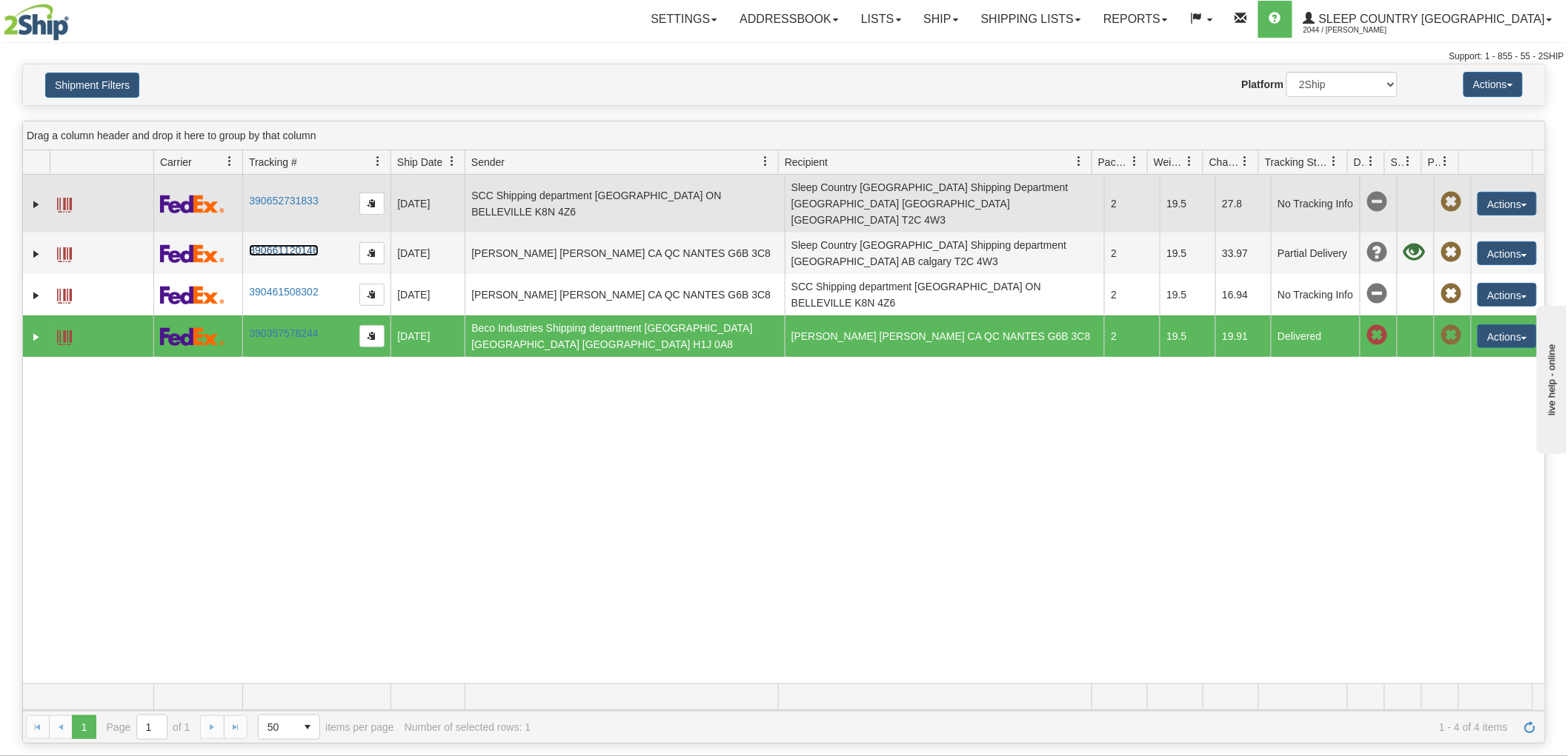
click at [285, 200] on td "390652731833" at bounding box center [316, 204] width 148 height 57
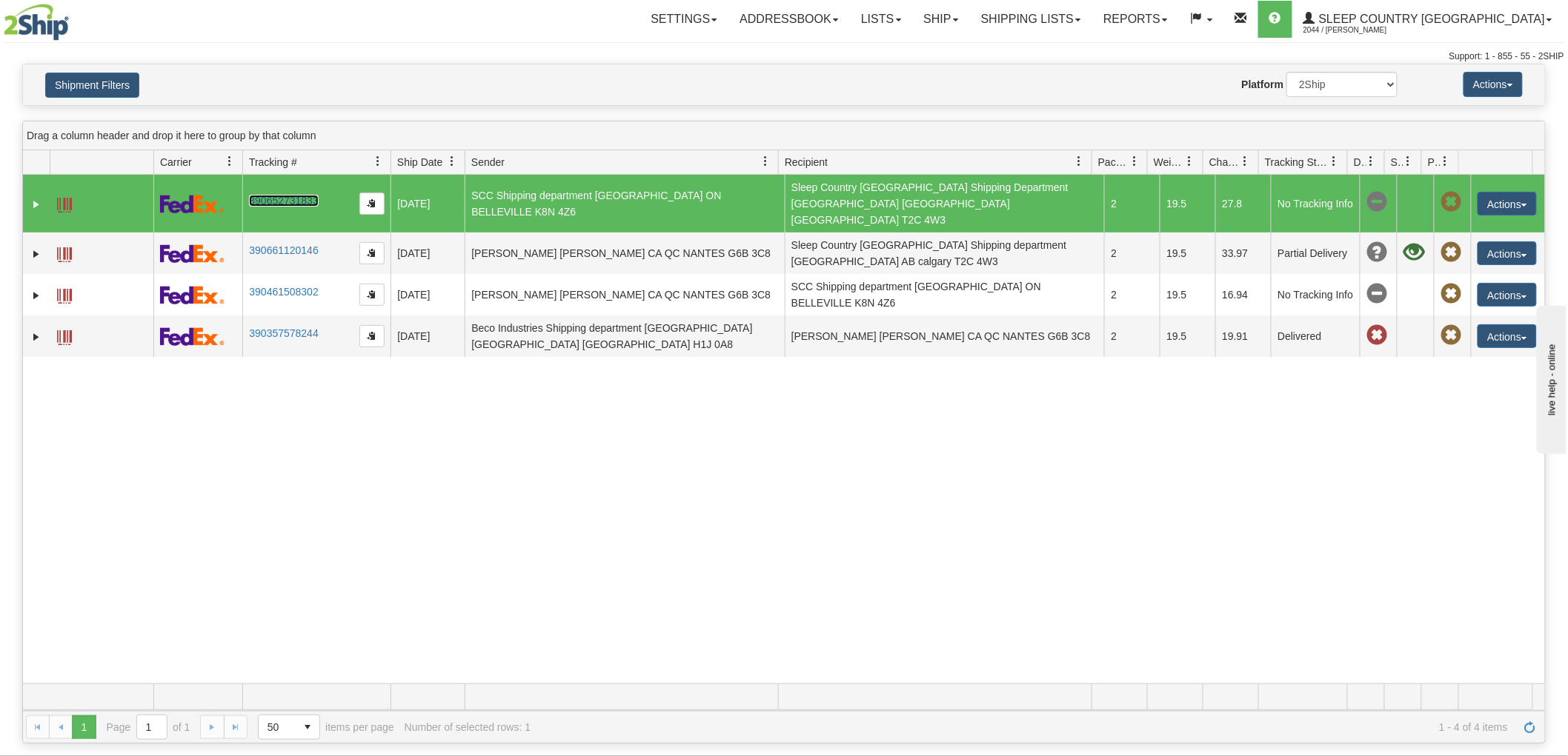
click at [285, 196] on link "390652731833" at bounding box center [284, 200] width 69 height 12
click at [133, 94] on button "Shipment Filters" at bounding box center [93, 84] width 95 height 25
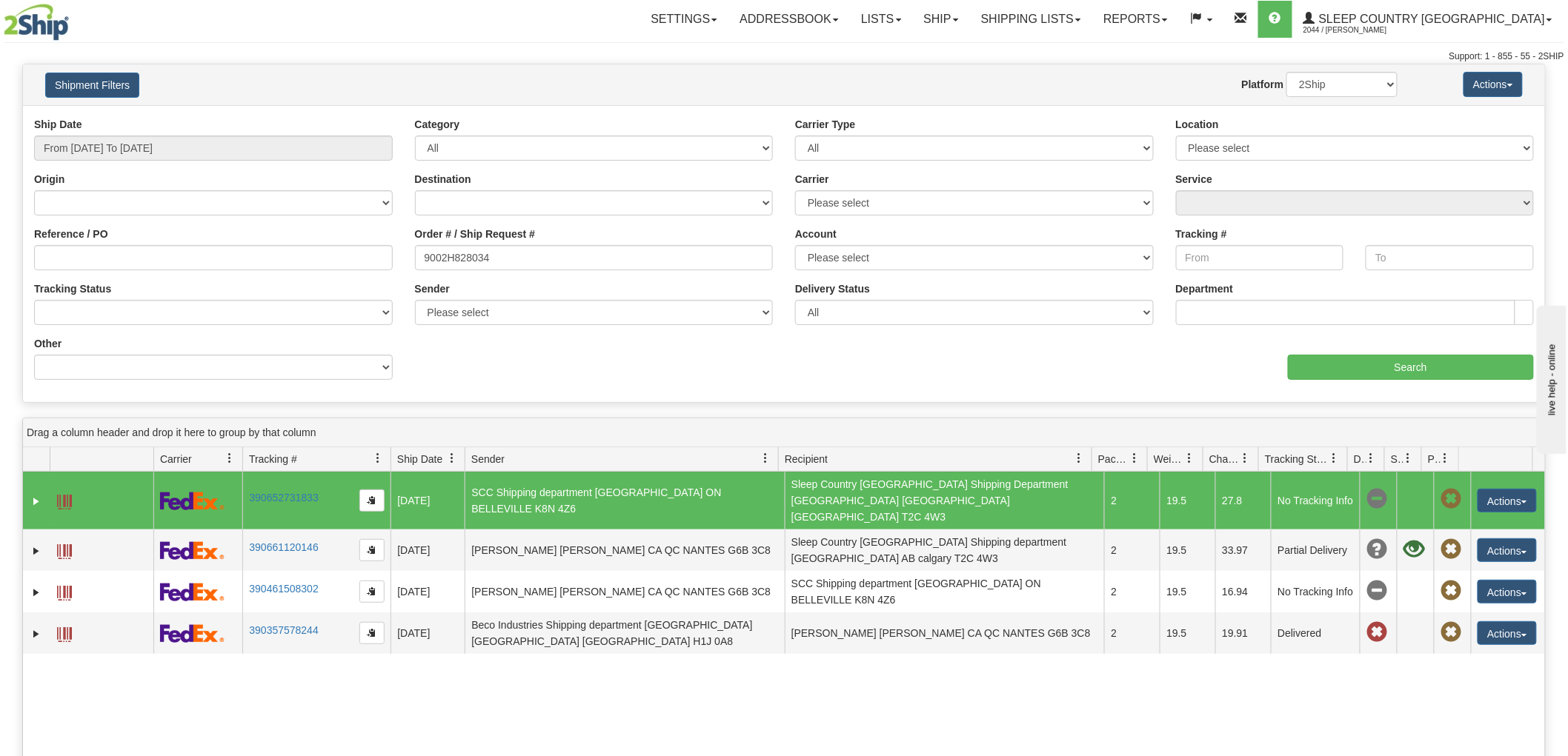
click at [579, 242] on div "Order # / Ship Request # 9002H828034" at bounding box center [594, 248] width 359 height 44
click at [571, 249] on input "9002H828034" at bounding box center [594, 258] width 359 height 25
click at [1403, 121] on div "Location Please select [GEOGRAPHIC_DATA] 921 922 93 94 97 390 915 916 98 902 95…" at bounding box center [1355, 138] width 359 height 44
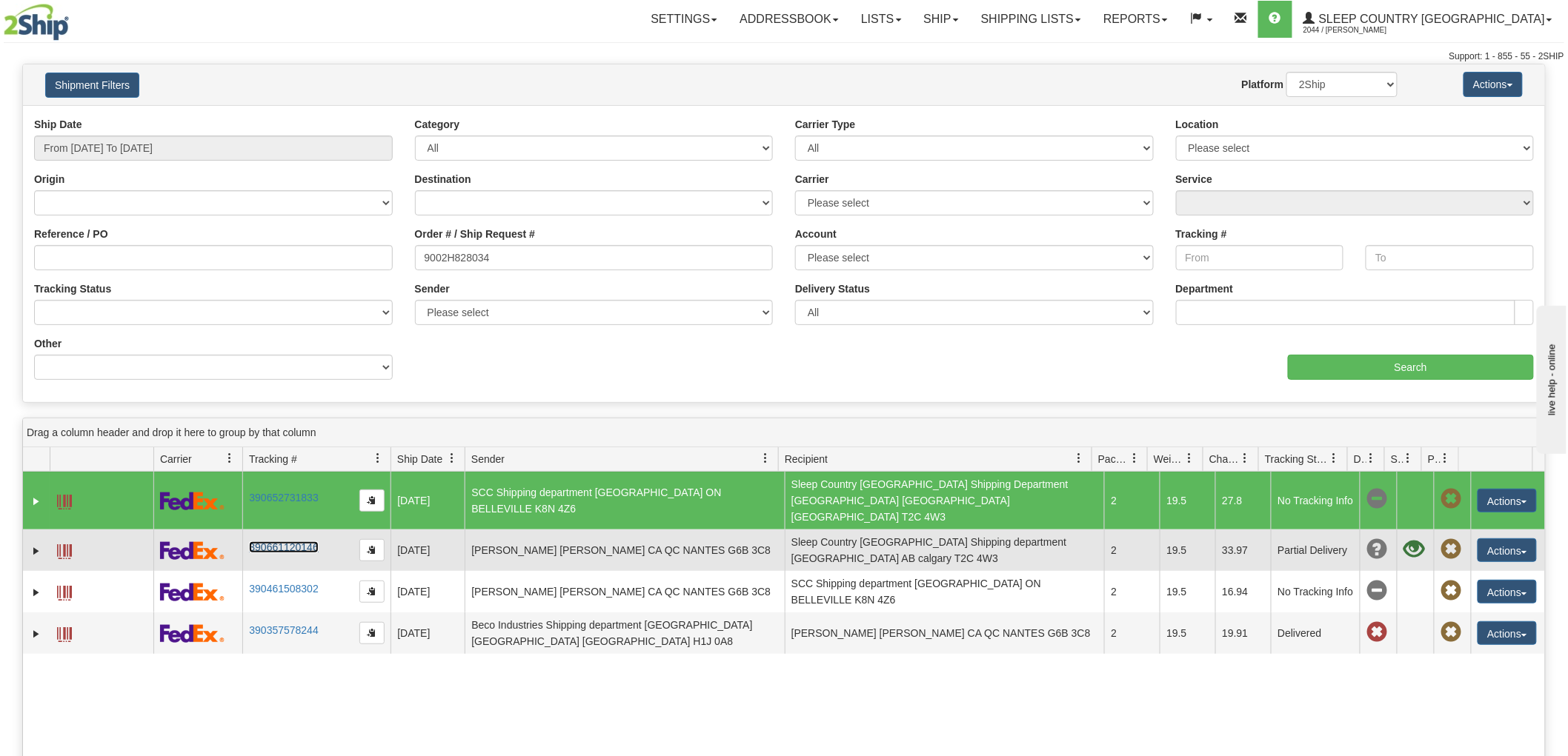
click at [272, 542] on link "390661120146" at bounding box center [284, 548] width 69 height 12
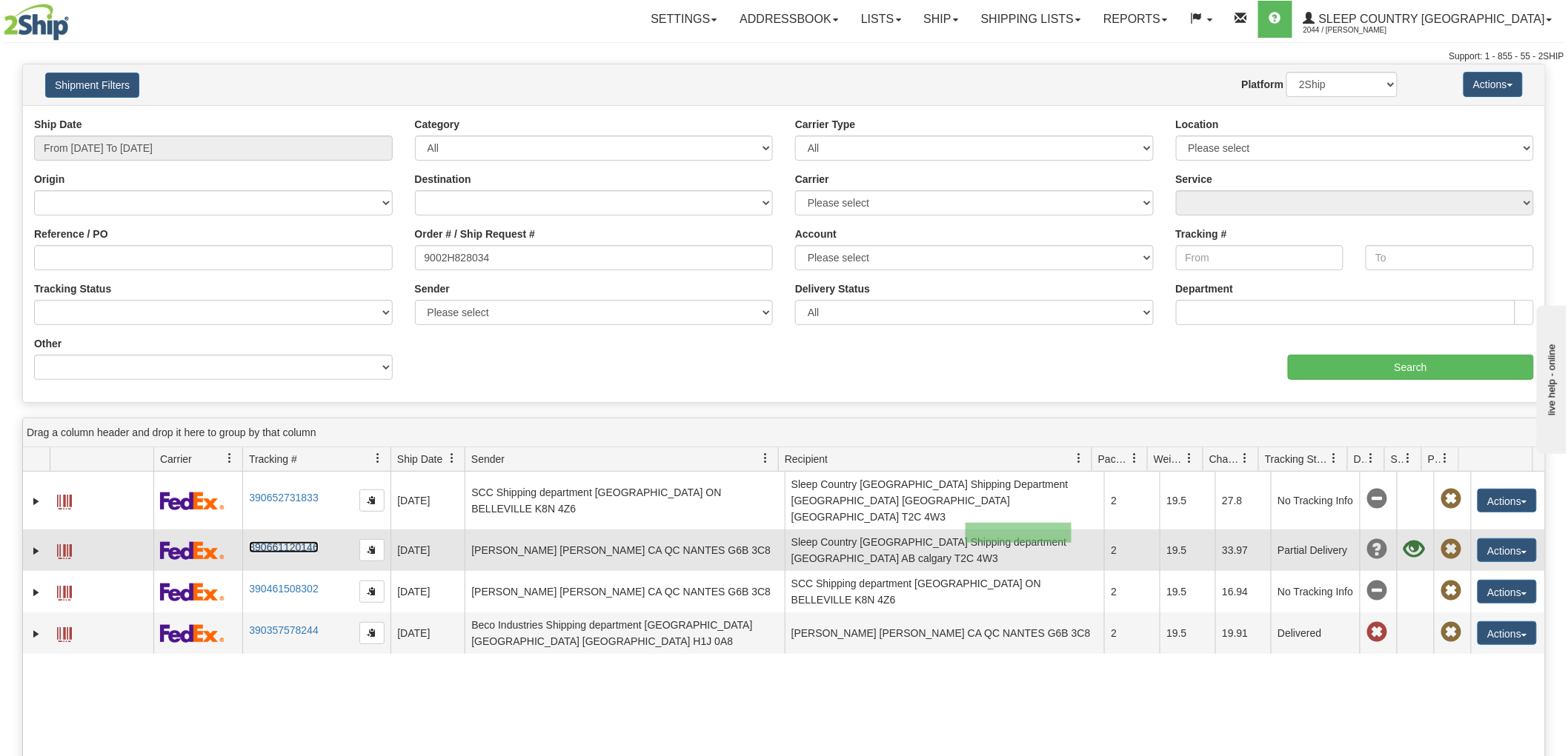
drag, startPoint x: 966, startPoint y: 523, endPoint x: 1073, endPoint y: 546, distance: 109.4
click at [1073, 546] on td "Sleep Country [GEOGRAPHIC_DATA] Shipping department [GEOGRAPHIC_DATA] AB calgar…" at bounding box center [944, 550] width 320 height 42
